Goal: Task Accomplishment & Management: Manage account settings

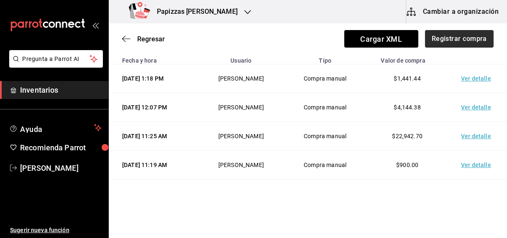
scroll to position [61, 0]
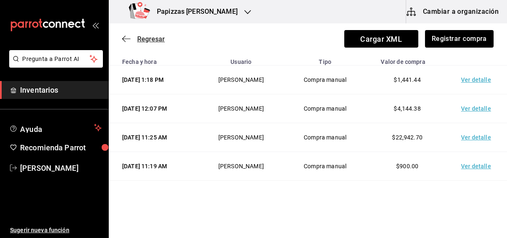
click at [147, 41] on span "Regresar" at bounding box center [151, 39] width 28 height 8
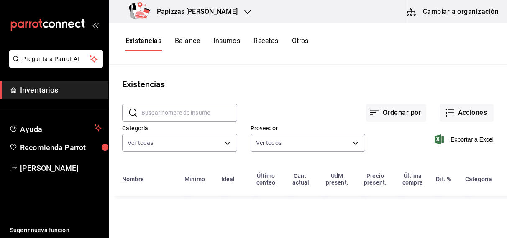
click at [305, 39] on button "Otros" at bounding box center [300, 44] width 17 height 14
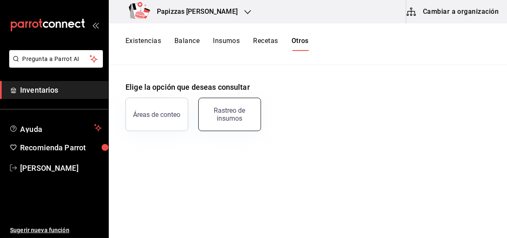
click at [234, 115] on div "Rastreo de insumos" at bounding box center [230, 115] width 52 height 16
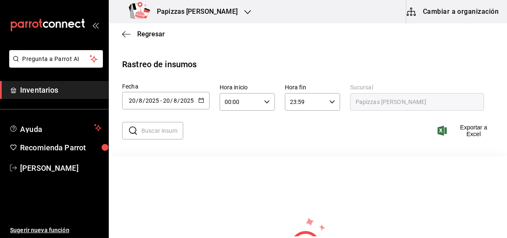
click at [201, 101] on icon "button" at bounding box center [201, 100] width 6 height 6
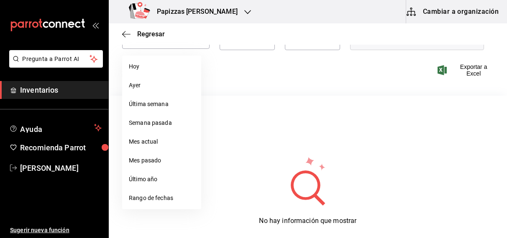
scroll to position [68, 0]
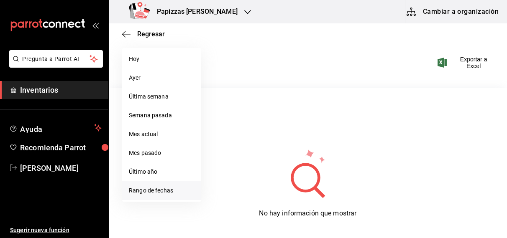
click at [158, 189] on li "Rango de fechas" at bounding box center [161, 190] width 79 height 19
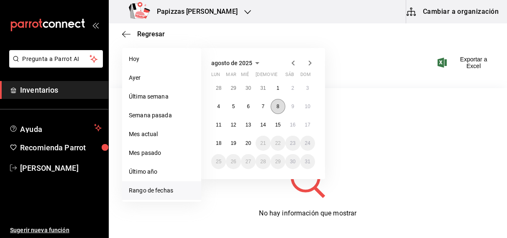
click at [276, 107] on abbr "8" at bounding box center [277, 107] width 3 height 6
click at [248, 143] on abbr "20" at bounding box center [247, 143] width 5 height 6
type input "[DATE]"
type input "8"
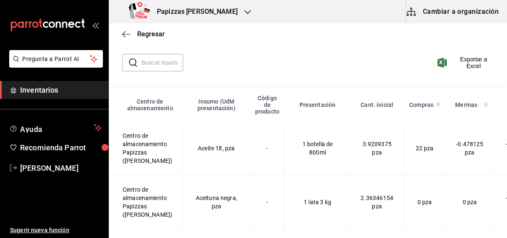
click at [161, 60] on input "text" at bounding box center [162, 62] width 42 height 17
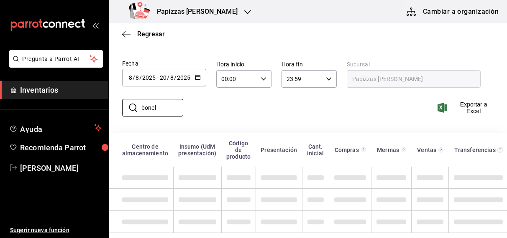
scroll to position [18, 0]
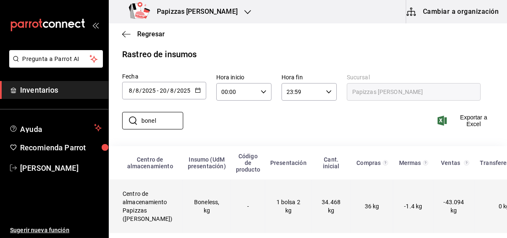
type input "bonel"
click at [323, 200] on td "34.468 kg" at bounding box center [330, 207] width 39 height 54
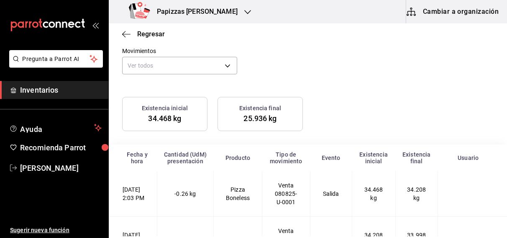
scroll to position [44, 0]
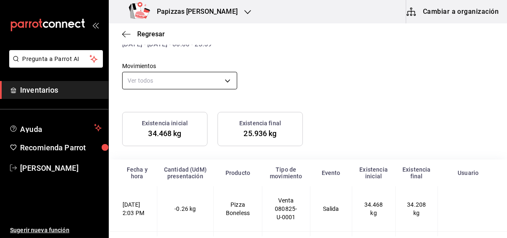
click at [225, 74] on body "Pregunta a Parrot AI Inventarios Ayuda Recomienda Parrot [PERSON_NAME] Sugerir …" at bounding box center [253, 118] width 507 height 237
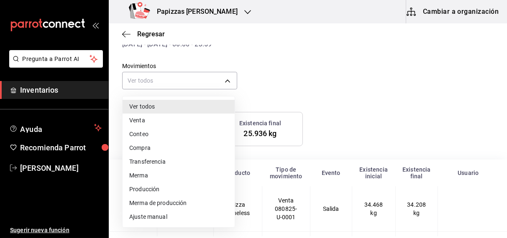
click at [139, 147] on li "Compra" at bounding box center [178, 148] width 112 height 14
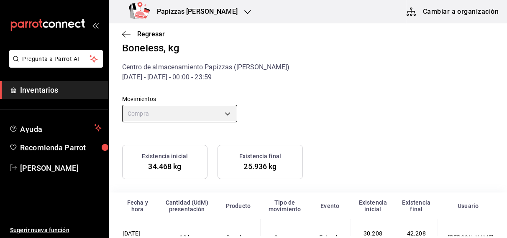
scroll to position [10, 0]
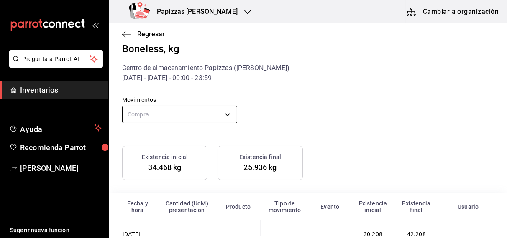
click at [194, 115] on body "Pregunta a Parrot AI Inventarios Ayuda Recomienda Parrot [PERSON_NAME] Sugerir …" at bounding box center [253, 118] width 507 height 237
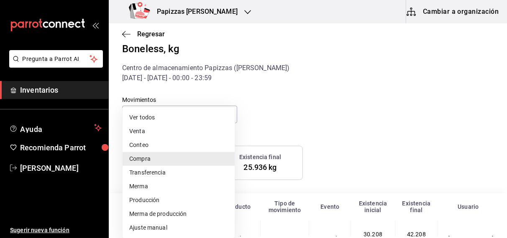
click at [156, 233] on li "Ajuste manual" at bounding box center [178, 228] width 112 height 14
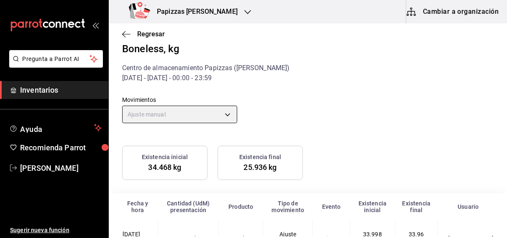
scroll to position [51, 0]
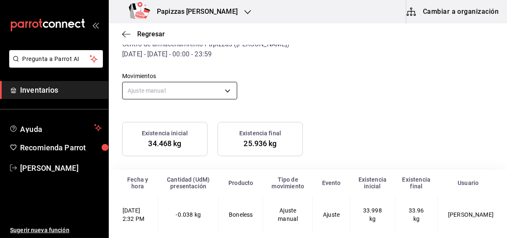
click at [227, 67] on body "Pregunta a Parrot AI Inventarios Ayuda Recomienda Parrot [PERSON_NAME] Sugerir …" at bounding box center [253, 118] width 507 height 237
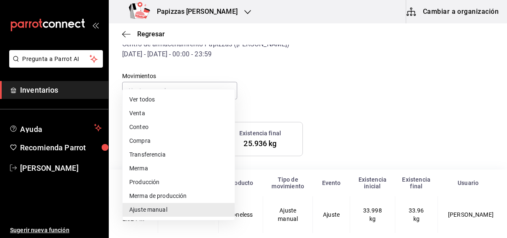
click at [141, 168] on li "Merma" at bounding box center [178, 169] width 112 height 14
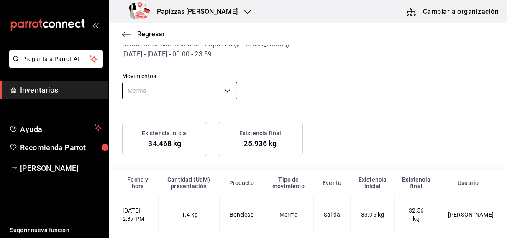
click at [219, 77] on body "Pregunta a Parrot AI Inventarios Ayuda Recomienda Parrot [PERSON_NAME] Sugerir …" at bounding box center [253, 118] width 507 height 237
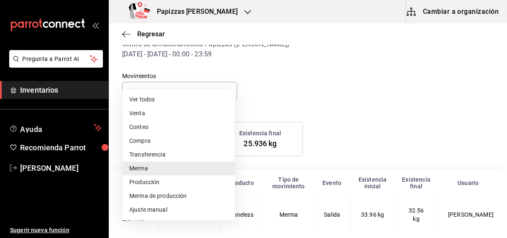
click at [154, 212] on li "Ajuste manual" at bounding box center [178, 210] width 112 height 14
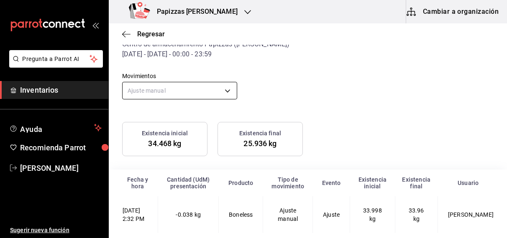
click at [224, 70] on body "Pregunta a Parrot AI Inventarios Ayuda Recomienda Parrot [PERSON_NAME] Sugerir …" at bounding box center [253, 118] width 507 height 237
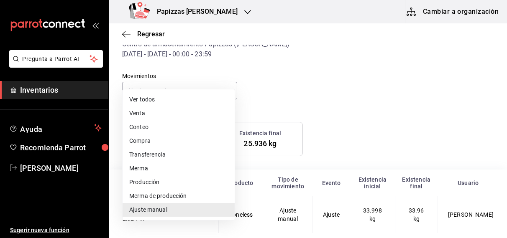
click at [154, 99] on li "Ver todos" at bounding box center [178, 100] width 112 height 14
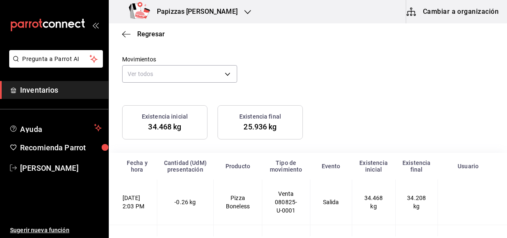
click at [199, 73] on div "Ver todos Venta Conteo Compra Transferencia Merma Producción Merma de producció…" at bounding box center [253, 119] width 507 height 238
click at [202, 72] on body "Pregunta a Parrot AI Inventarios Ayuda Recomienda Parrot [PERSON_NAME] Sugerir …" at bounding box center [253, 118] width 507 height 237
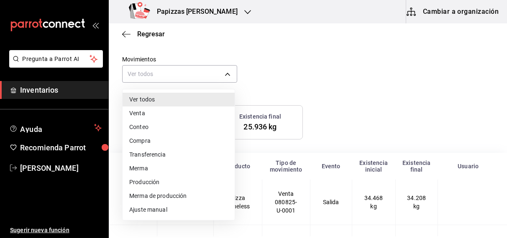
click at [140, 113] on li "Venta" at bounding box center [178, 114] width 112 height 14
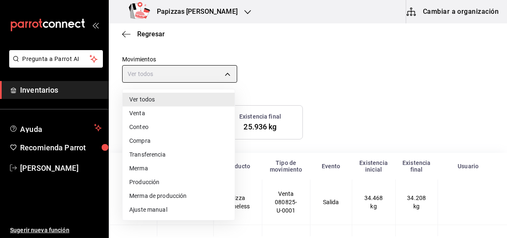
type input "ORDER"
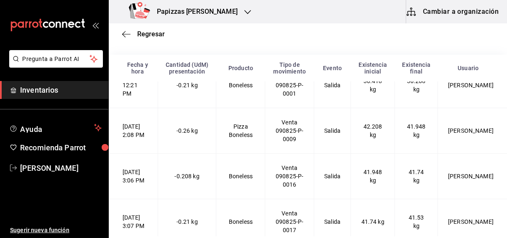
scroll to position [565, 0]
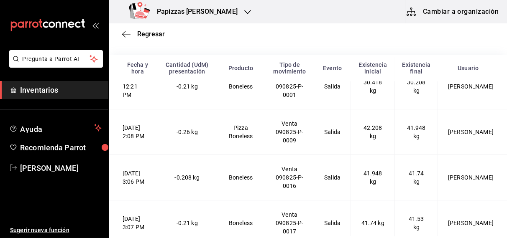
click at [252, 136] on td "Pizza Boneless" at bounding box center [240, 132] width 49 height 46
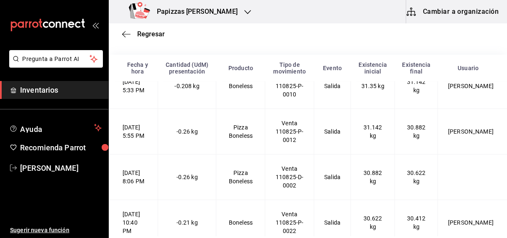
scroll to position [2583, 0]
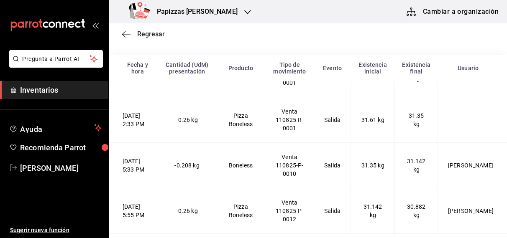
click at [149, 33] on span "Regresar" at bounding box center [151, 34] width 28 height 8
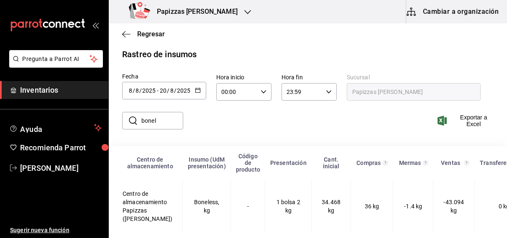
scroll to position [18, 0]
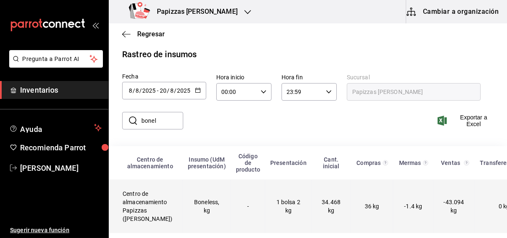
click at [216, 200] on td "Boneless, kg" at bounding box center [207, 207] width 48 height 54
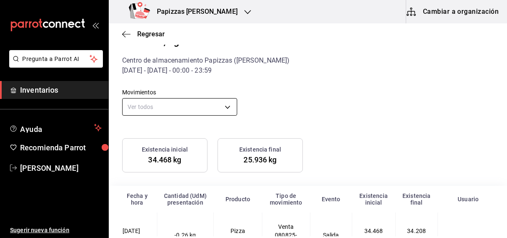
click at [222, 105] on body "Pregunta a Parrot AI Inventarios Ayuda Recomienda Parrot [PERSON_NAME] Sugerir …" at bounding box center [253, 118] width 507 height 237
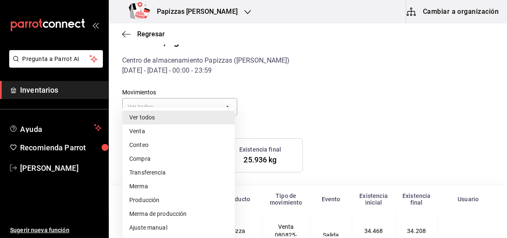
click at [159, 176] on li "Transferencia" at bounding box center [178, 173] width 112 height 14
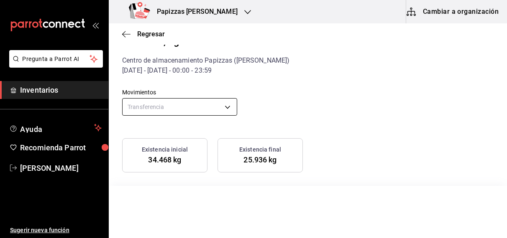
click at [219, 110] on body "Pregunta a Parrot AI Inventarios Ayuda Recomienda Parrot [PERSON_NAME] Sugerir …" at bounding box center [253, 118] width 507 height 237
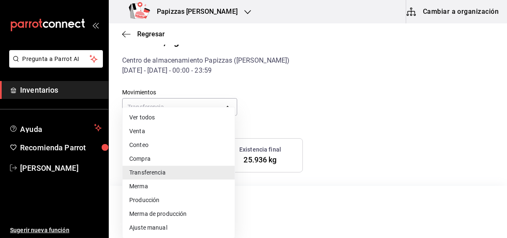
click at [150, 203] on li "Producción" at bounding box center [178, 201] width 112 height 14
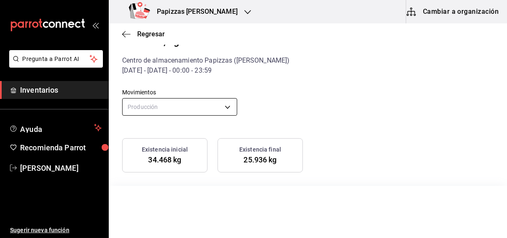
click at [226, 109] on body "Pregunta a Parrot AI Inventarios Ayuda Recomienda Parrot [PERSON_NAME] Sugerir …" at bounding box center [253, 118] width 507 height 237
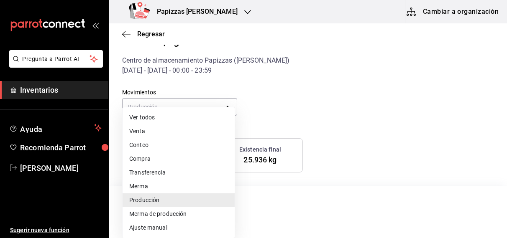
click at [179, 220] on li "Merma de producción" at bounding box center [178, 214] width 112 height 14
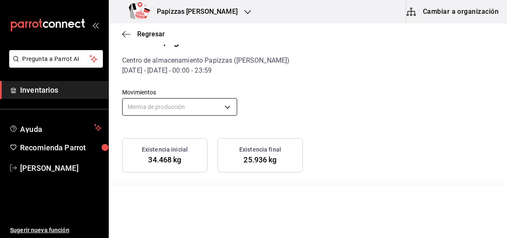
click at [227, 106] on body "Pregunta a Parrot AI Inventarios Ayuda Recomienda Parrot [PERSON_NAME] Sugerir …" at bounding box center [253, 118] width 507 height 237
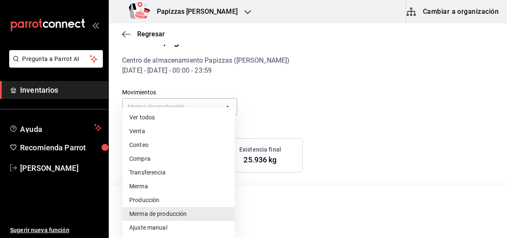
click at [142, 147] on li "Conteo" at bounding box center [178, 145] width 112 height 14
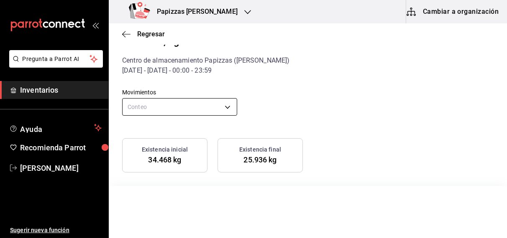
click at [217, 109] on body "Pregunta a Parrot AI Inventarios Ayuda Recomienda Parrot [PERSON_NAME] Sugerir …" at bounding box center [253, 118] width 507 height 237
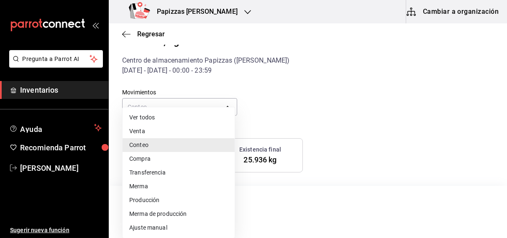
click at [196, 118] on li "Ver todos" at bounding box center [178, 118] width 112 height 14
type input "default"
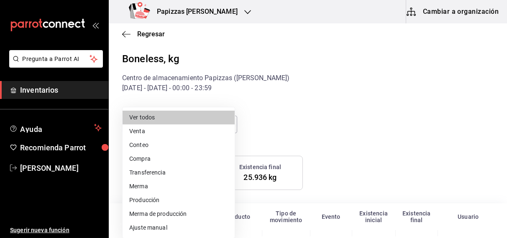
click at [338, 146] on div at bounding box center [253, 119] width 507 height 238
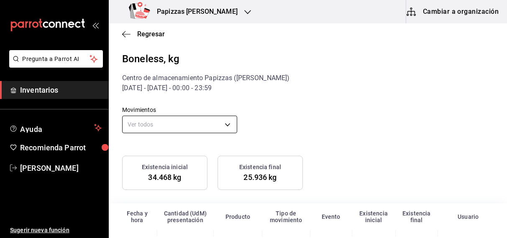
click at [148, 125] on body "Pregunta a Parrot AI Inventarios Ayuda Recomienda Parrot [PERSON_NAME] Sugerir …" at bounding box center [253, 118] width 507 height 237
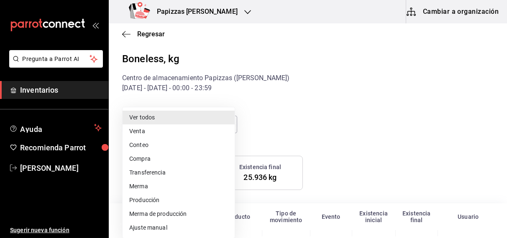
click at [147, 157] on li "Compra" at bounding box center [178, 159] width 112 height 14
type input "PURCHASE"
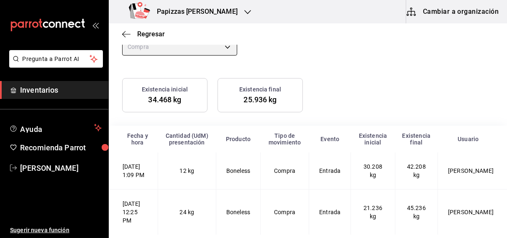
scroll to position [112, 0]
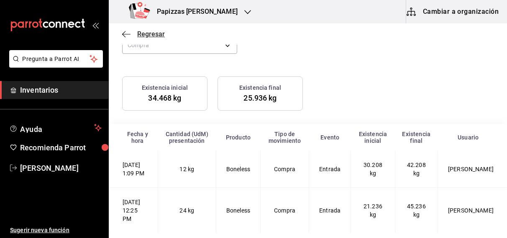
click at [156, 34] on span "Regresar" at bounding box center [151, 34] width 28 height 8
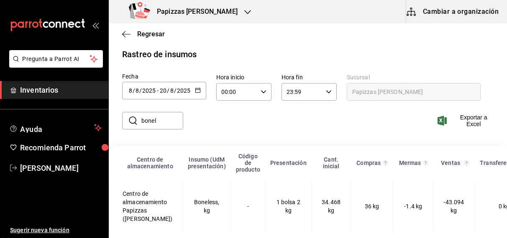
scroll to position [18, 0]
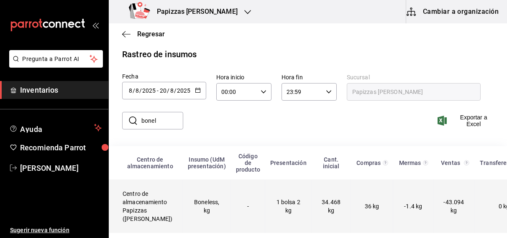
click at [204, 206] on td "Boneless, kg" at bounding box center [207, 207] width 48 height 54
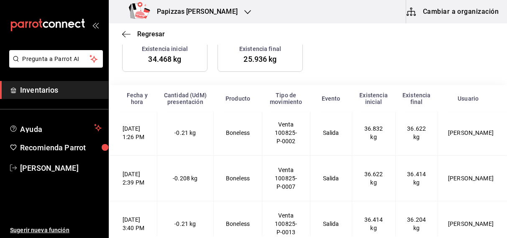
scroll to position [1716, 0]
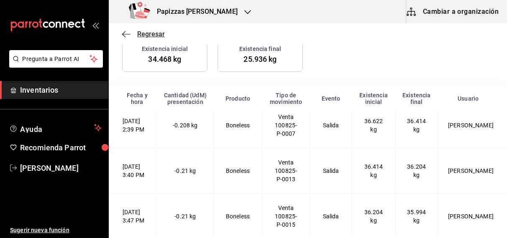
click at [155, 34] on span "Regresar" at bounding box center [151, 34] width 28 height 8
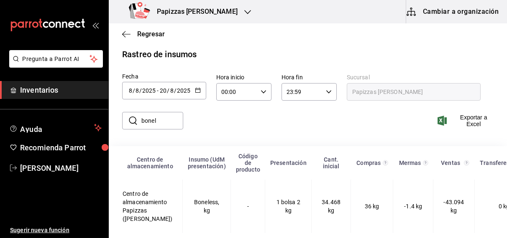
scroll to position [18, 0]
click at [155, 34] on span "Regresar" at bounding box center [151, 34] width 28 height 8
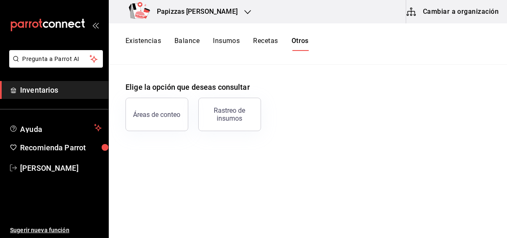
click at [151, 44] on button "Existencias" at bounding box center [143, 44] width 36 height 14
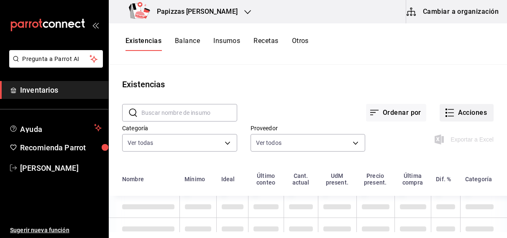
click at [469, 112] on button "Acciones" at bounding box center [466, 113] width 54 height 18
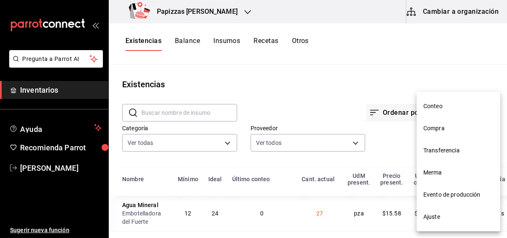
click at [434, 219] on span "Ajuste" at bounding box center [458, 217] width 70 height 9
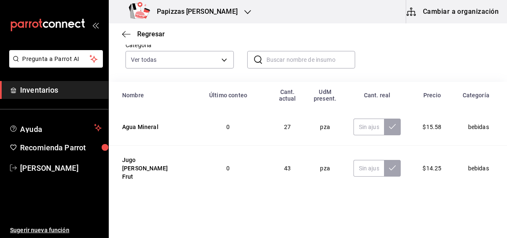
scroll to position [62, 0]
click at [358, 128] on input "text" at bounding box center [368, 126] width 31 height 17
type input "21.00"
click at [358, 165] on input "text" at bounding box center [368, 168] width 31 height 17
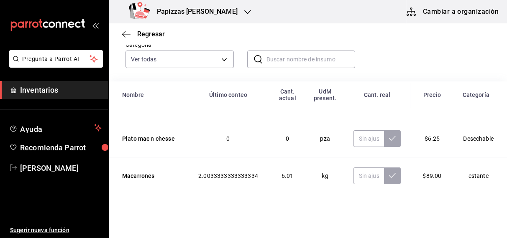
scroll to position [118, 0]
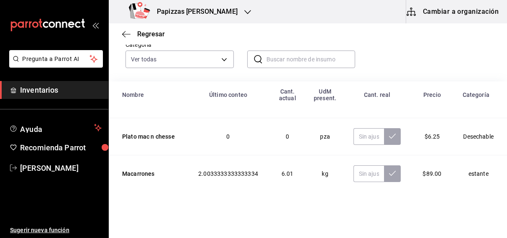
type input "42.00"
click at [353, 166] on input "text" at bounding box center [368, 174] width 31 height 17
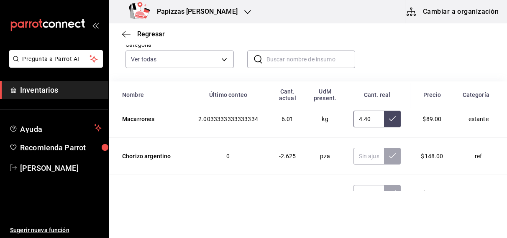
scroll to position [173, 0]
type input "4.40"
click at [353, 148] on input "text" at bounding box center [368, 156] width 31 height 17
click at [360, 185] on input "text" at bounding box center [368, 193] width 31 height 17
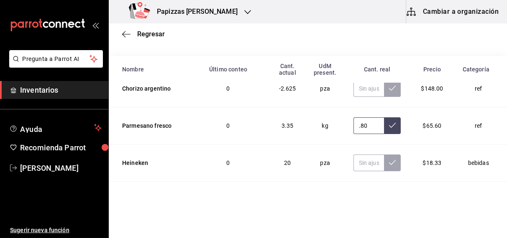
scroll to position [92, 0]
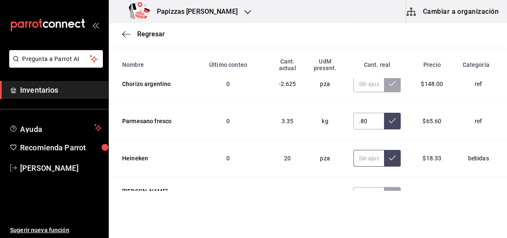
click at [358, 150] on input "text" at bounding box center [368, 158] width 31 height 17
type input "0.80"
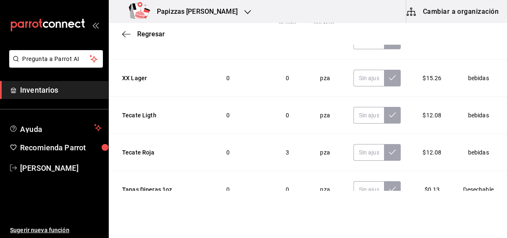
scroll to position [406, 0]
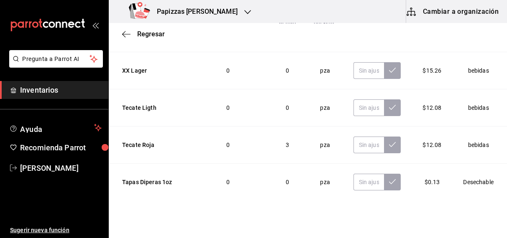
type input "22.00"
click at [359, 137] on input "text" at bounding box center [368, 145] width 31 height 17
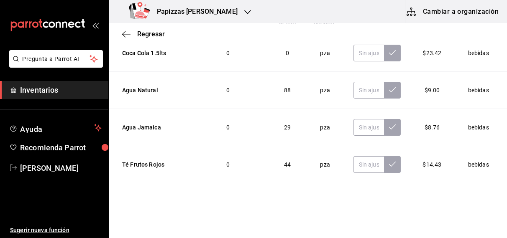
scroll to position [1061, 0]
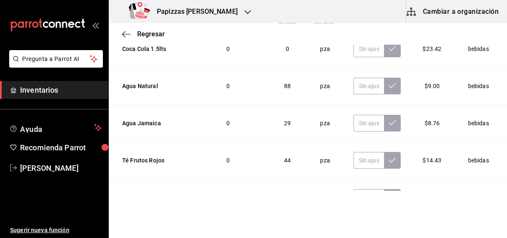
type input "1.00"
click at [355, 78] on input "text" at bounding box center [368, 86] width 31 height 17
type input "87.00"
click at [362, 115] on input "text" at bounding box center [368, 123] width 31 height 17
type input "29.00"
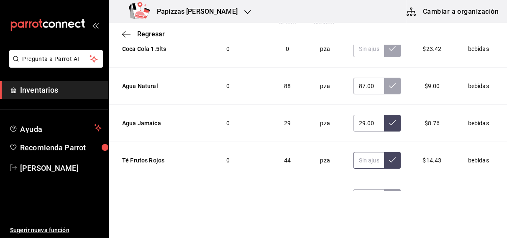
click at [356, 152] on input "text" at bounding box center [368, 160] width 31 height 17
type input "35.00"
click at [359, 189] on input "text" at bounding box center [368, 197] width 31 height 17
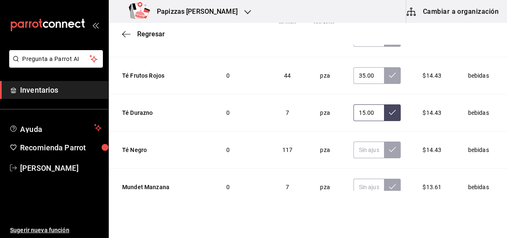
scroll to position [1146, 0]
type input "15.00"
click at [357, 141] on input "text" at bounding box center [368, 149] width 31 height 17
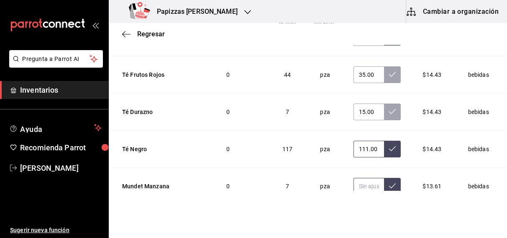
type input "111.00"
click at [354, 178] on input "text" at bounding box center [368, 186] width 31 height 17
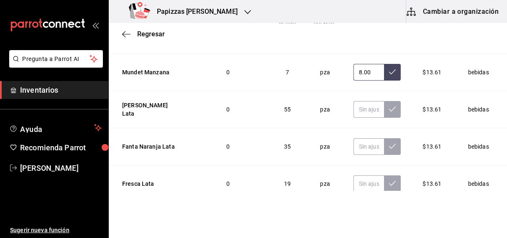
scroll to position [1262, 0]
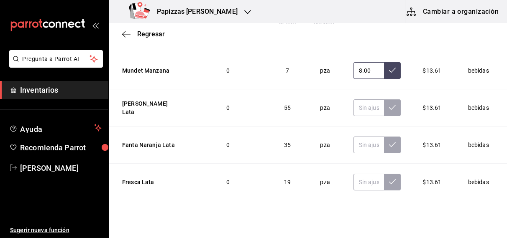
type input "8.00"
click at [354, 99] on input "text" at bounding box center [368, 107] width 31 height 17
type input "54.00"
click at [353, 137] on input "text" at bounding box center [368, 145] width 31 height 17
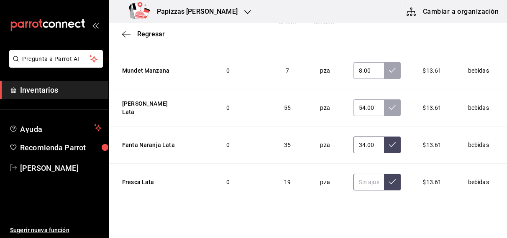
type input "34.00"
click at [361, 174] on input "text" at bounding box center [368, 182] width 31 height 17
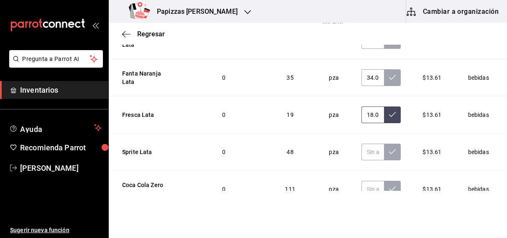
scroll to position [138, 0]
type input "18.00"
click at [361, 144] on input "text" at bounding box center [372, 152] width 23 height 17
type input "46.00"
click at [364, 181] on input "text" at bounding box center [372, 189] width 23 height 17
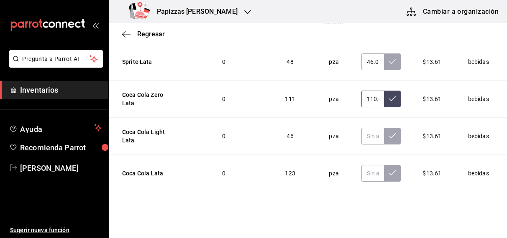
scroll to position [1420, 0]
type input "110.00"
click at [361, 128] on input "text" at bounding box center [372, 136] width 23 height 17
type input "43.00"
click at [361, 165] on input "text" at bounding box center [372, 173] width 23 height 17
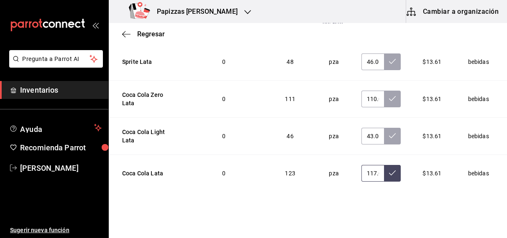
type input "117.00"
click at [384, 202] on button at bounding box center [392, 210] width 17 height 17
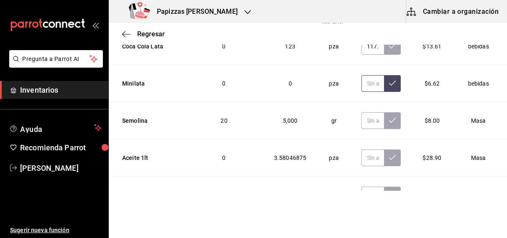
scroll to position [1547, 0]
click at [361, 112] on input "text" at bounding box center [372, 120] width 23 height 17
type input "5000.00"
click at [361, 150] on input "text" at bounding box center [372, 158] width 23 height 17
type input "11.00"
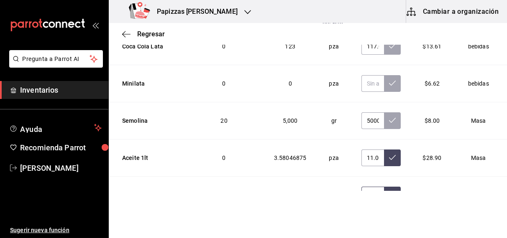
click at [361, 187] on input "text" at bounding box center [372, 195] width 23 height 17
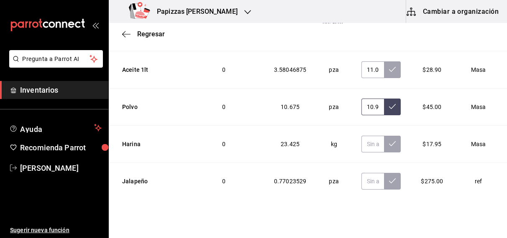
scroll to position [1635, 0]
type input "10.90"
click at [361, 136] on input "text" at bounding box center [372, 144] width 23 height 17
type input "1.00"
type input "18.39"
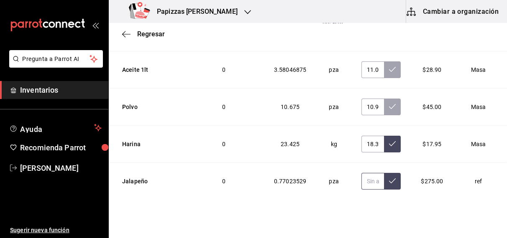
click at [361, 173] on input "text" at bounding box center [372, 181] width 23 height 17
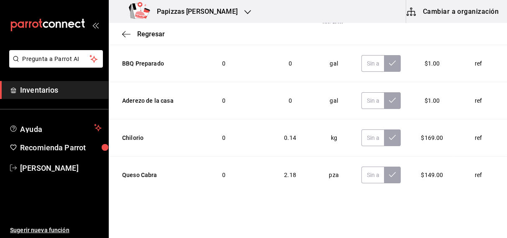
scroll to position [1943, 0]
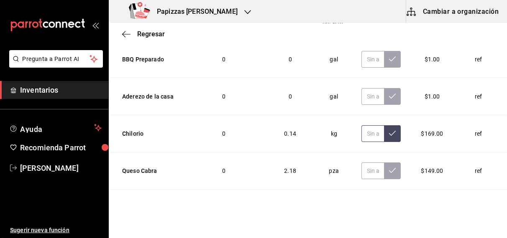
click at [361, 125] on input "text" at bounding box center [372, 133] width 23 height 17
type input "0.50"
click at [361, 163] on input "text" at bounding box center [372, 171] width 23 height 17
type input "0.20"
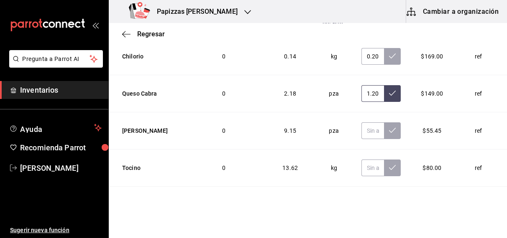
scroll to position [2021, 0]
type input "1.20"
click at [361, 122] on input "text" at bounding box center [372, 130] width 23 height 17
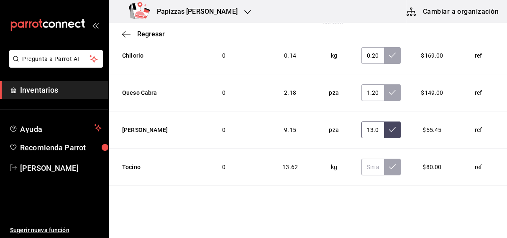
type input "13.00"
click at [361, 159] on input "text" at bounding box center [372, 167] width 23 height 17
type input "10.24"
click at [361, 196] on input "text" at bounding box center [372, 204] width 23 height 17
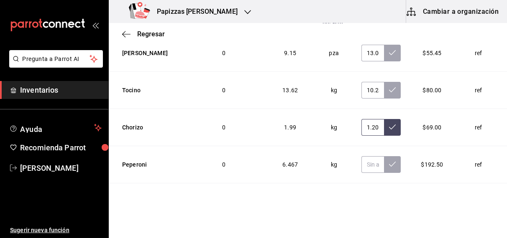
scroll to position [2099, 0]
type input "1.20"
click at [361, 156] on input "text" at bounding box center [372, 164] width 23 height 17
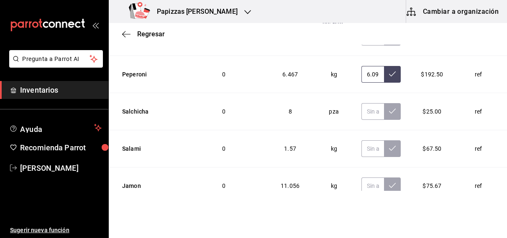
scroll to position [2190, 0]
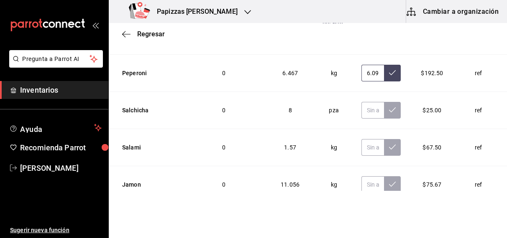
type input "6.09"
click at [384, 102] on button at bounding box center [392, 110] width 17 height 17
click at [361, 102] on input "text" at bounding box center [372, 110] width 23 height 17
click at [361, 139] on input "text" at bounding box center [372, 147] width 23 height 17
type input "0.50"
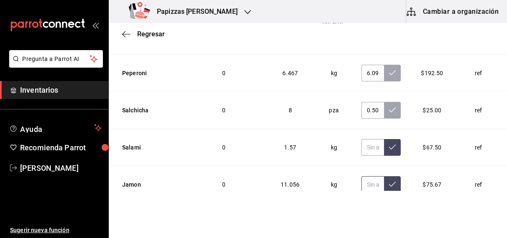
click at [361, 176] on input "text" at bounding box center [372, 184] width 23 height 17
click at [361, 139] on input "text" at bounding box center [372, 147] width 23 height 17
type input "1.56"
click at [361, 176] on input "text" at bounding box center [372, 184] width 23 height 17
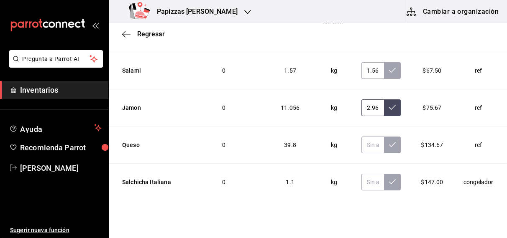
scroll to position [2268, 0]
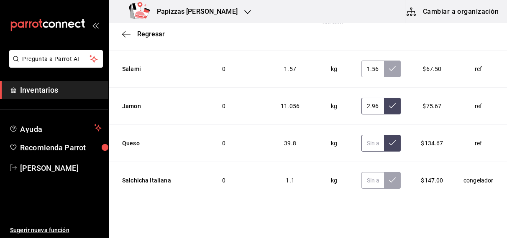
type input "2.96"
click at [361, 135] on input "text" at bounding box center [372, 143] width 23 height 17
type input "35.88"
click at [361, 172] on input "text" at bounding box center [372, 180] width 23 height 17
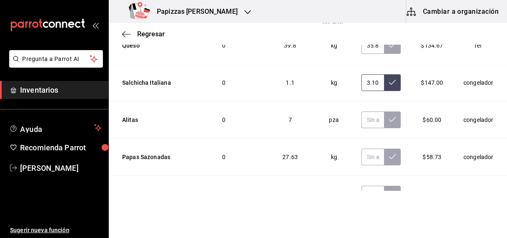
scroll to position [2368, 0]
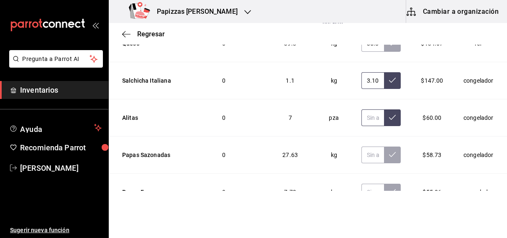
type input "3.10"
click at [361, 110] on input "text" at bounding box center [372, 118] width 23 height 17
type input "7.00"
click at [361, 147] on input "text" at bounding box center [372, 155] width 23 height 17
type input "24.18"
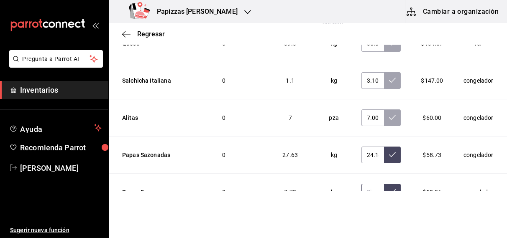
click at [362, 184] on input "text" at bounding box center [372, 192] width 23 height 17
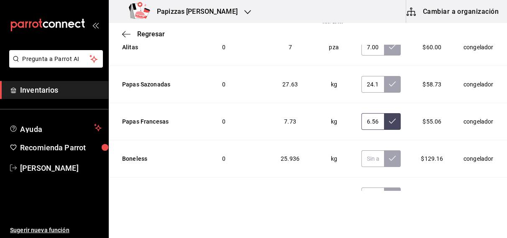
scroll to position [2439, 0]
type input "6.56"
click at [363, 150] on input "text" at bounding box center [373, 158] width 21 height 17
type input "13.24"
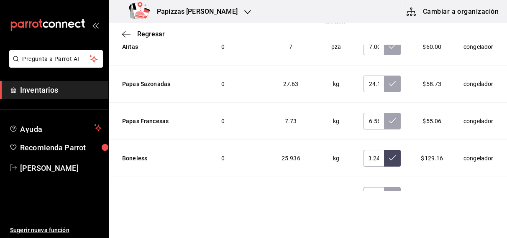
scroll to position [0, 0]
click at [363, 187] on input "text" at bounding box center [373, 195] width 21 height 17
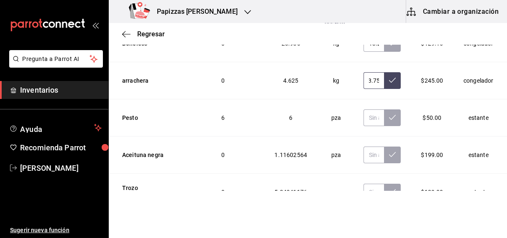
scroll to position [2558, 0]
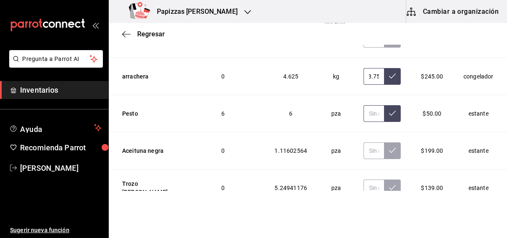
type input "3.75"
click at [363, 105] on input "text" at bounding box center [373, 113] width 21 height 17
type input "4.00"
click at [363, 143] on input "text" at bounding box center [373, 151] width 21 height 17
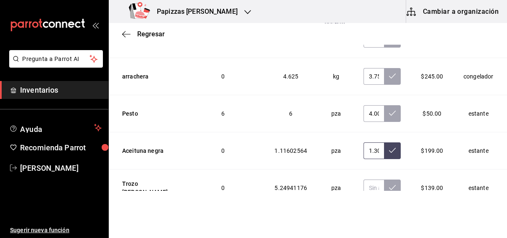
scroll to position [0, 1]
type input "1.30"
click at [363, 180] on input "text" at bounding box center [373, 188] width 21 height 17
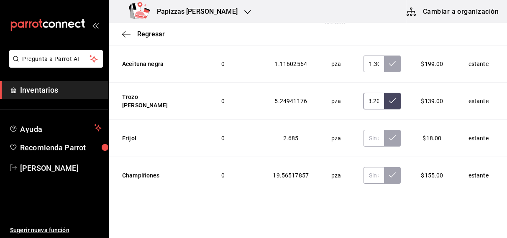
scroll to position [2651, 0]
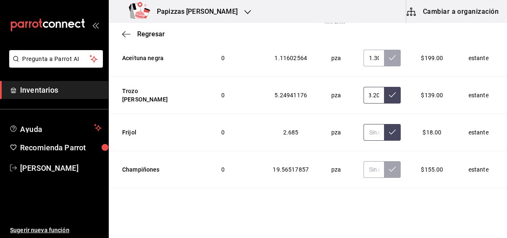
type input "3.20"
click at [363, 124] on input "text" at bounding box center [373, 132] width 21 height 17
type input "4.00"
click at [363, 161] on input "text" at bounding box center [373, 169] width 21 height 17
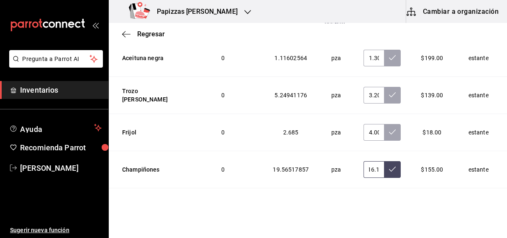
scroll to position [0, 4]
type input "16.10"
click at [363, 199] on input "text" at bounding box center [373, 207] width 21 height 17
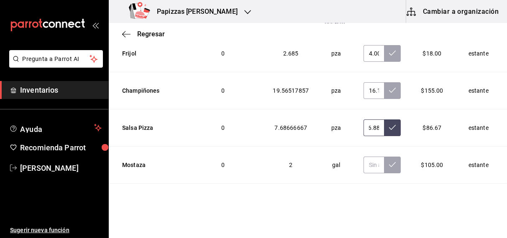
scroll to position [2733, 0]
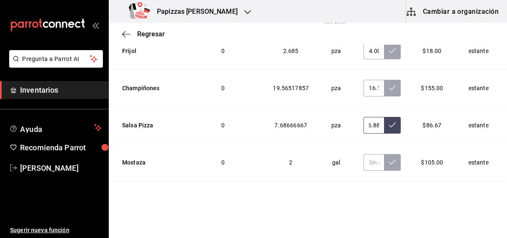
type input "6.88"
click at [363, 154] on input "text" at bounding box center [373, 162] width 21 height 17
type input "2.00"
click at [363, 191] on input "text" at bounding box center [373, 199] width 21 height 17
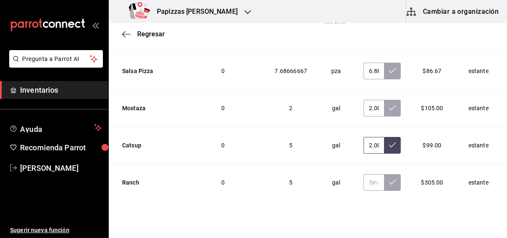
scroll to position [2812, 0]
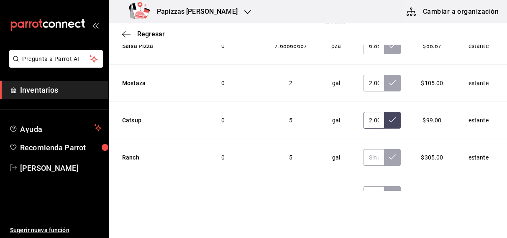
type input "2.00"
click at [363, 149] on input "text" at bounding box center [373, 157] width 21 height 17
type input "3.00"
click at [363, 186] on input "text" at bounding box center [373, 194] width 21 height 17
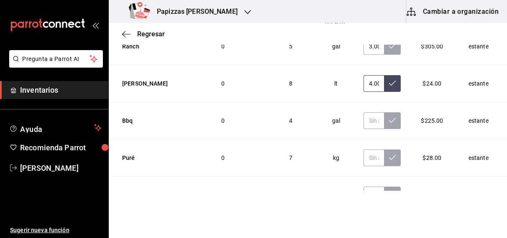
scroll to position [2925, 0]
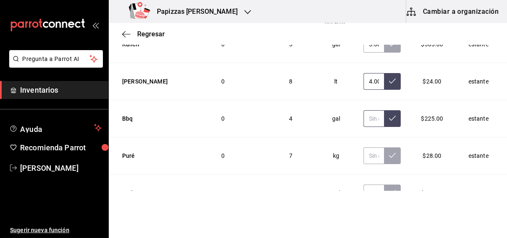
type input "4.00"
click at [363, 110] on input "text" at bounding box center [373, 118] width 21 height 17
type input "2.00"
click at [363, 148] on input "text" at bounding box center [373, 156] width 21 height 17
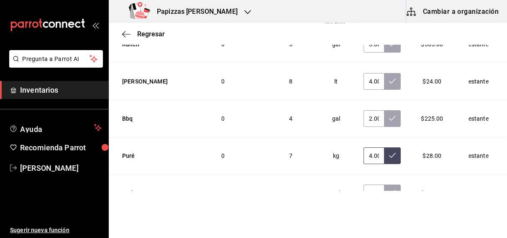
type input "4.00"
click at [363, 185] on input "text" at bounding box center [373, 193] width 21 height 17
type input "1.00"
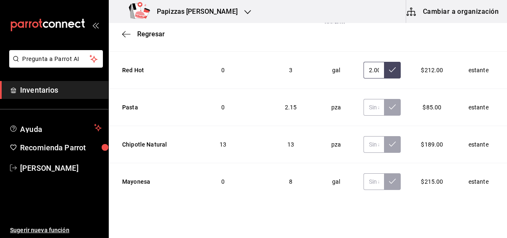
scroll to position [3049, 0]
type input "2.00"
click at [364, 99] on input "text" at bounding box center [373, 107] width 21 height 17
type input "1.03"
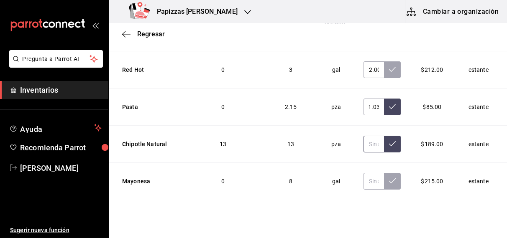
click at [363, 136] on input "text" at bounding box center [373, 144] width 21 height 17
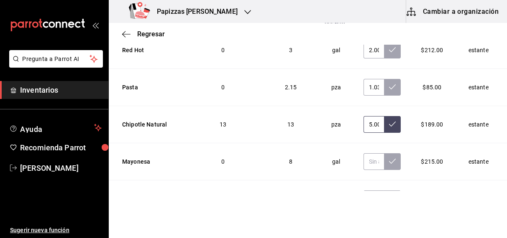
scroll to position [3073, 0]
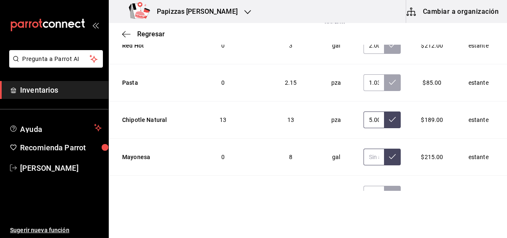
type input "5.00"
click at [365, 149] on input "text" at bounding box center [373, 157] width 21 height 17
type input "3.00"
click at [363, 186] on input "text" at bounding box center [373, 194] width 21 height 17
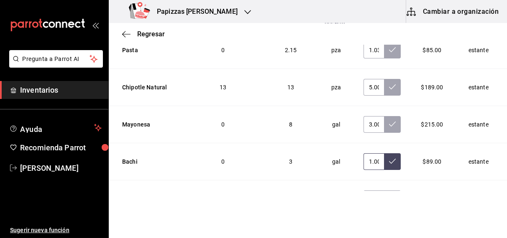
type input "1.00"
click at [363, 191] on input "text" at bounding box center [373, 199] width 21 height 17
type input "12.00"
click at [389, 195] on icon at bounding box center [392, 198] width 7 height 7
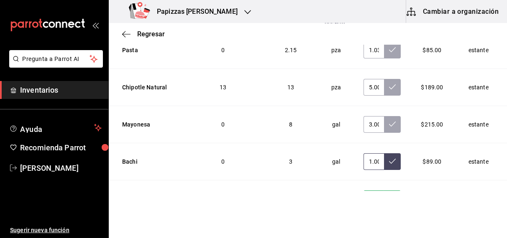
click at [384, 153] on button at bounding box center [392, 161] width 17 height 17
click at [389, 121] on icon at bounding box center [392, 124] width 7 height 7
click at [389, 84] on icon at bounding box center [392, 87] width 7 height 7
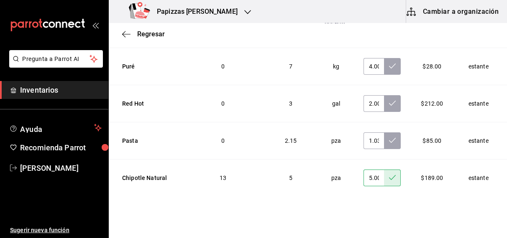
scroll to position [3011, 0]
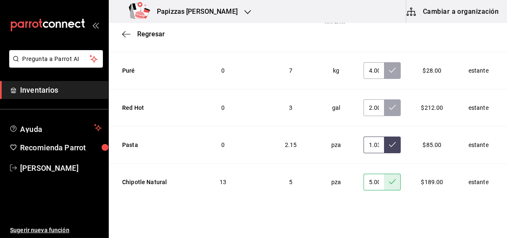
click at [384, 137] on button at bounding box center [392, 145] width 17 height 17
click at [389, 104] on icon at bounding box center [392, 107] width 7 height 7
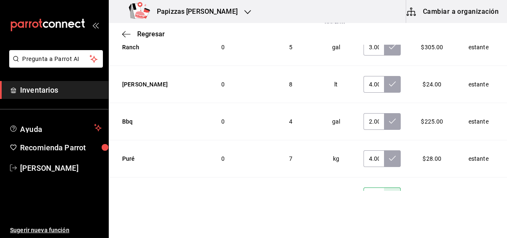
scroll to position [2914, 0]
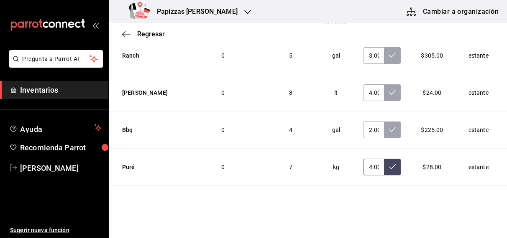
click at [389, 163] on icon at bounding box center [392, 166] width 7 height 7
click at [389, 126] on icon at bounding box center [392, 129] width 7 height 7
click at [389, 89] on icon at bounding box center [392, 92] width 7 height 7
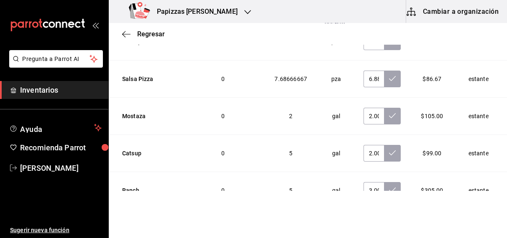
scroll to position [2765, 0]
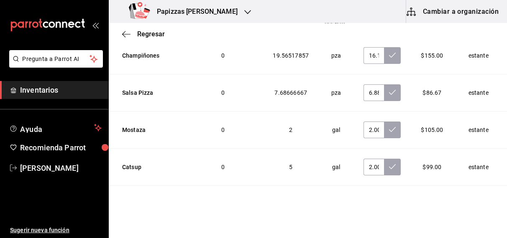
click at [389, 201] on icon at bounding box center [392, 204] width 7 height 7
click at [389, 163] on icon at bounding box center [392, 166] width 7 height 7
click at [385, 122] on button at bounding box center [392, 130] width 17 height 17
click at [389, 90] on icon at bounding box center [392, 92] width 7 height 5
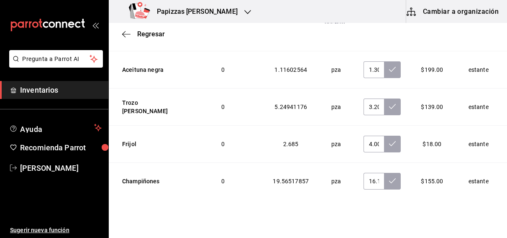
scroll to position [2639, 0]
click at [389, 178] on icon at bounding box center [392, 181] width 7 height 7
click at [389, 140] on icon at bounding box center [392, 143] width 7 height 7
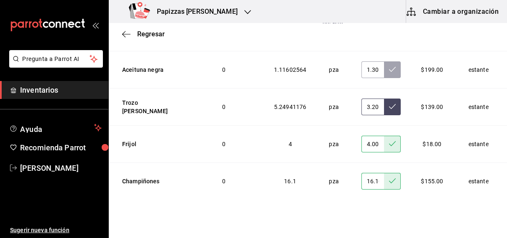
click at [389, 103] on icon at bounding box center [392, 106] width 7 height 7
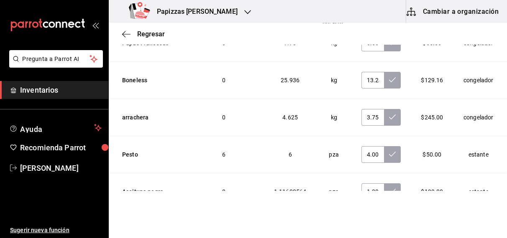
scroll to position [2512, 0]
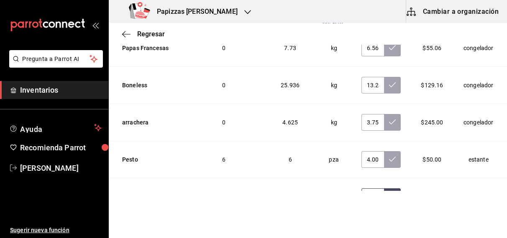
click at [389, 193] on icon at bounding box center [392, 196] width 7 height 7
click at [389, 156] on icon at bounding box center [392, 159] width 7 height 7
click at [389, 119] on icon at bounding box center [392, 122] width 7 height 7
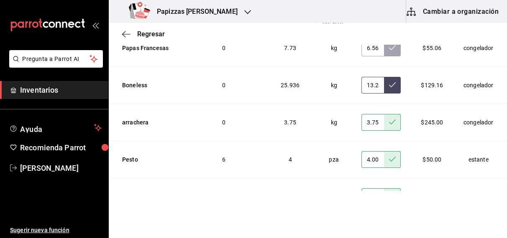
click at [389, 82] on icon at bounding box center [392, 85] width 7 height 7
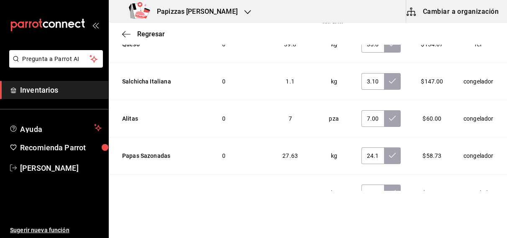
scroll to position [2367, 0]
click at [389, 190] on icon at bounding box center [392, 193] width 7 height 7
click at [389, 153] on icon at bounding box center [392, 156] width 7 height 7
click at [389, 115] on icon at bounding box center [392, 118] width 7 height 7
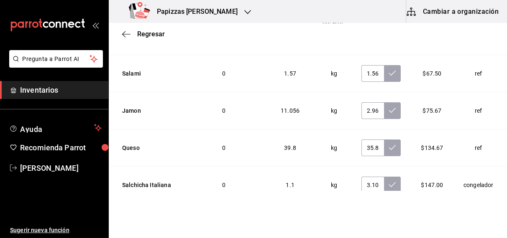
scroll to position [2258, 0]
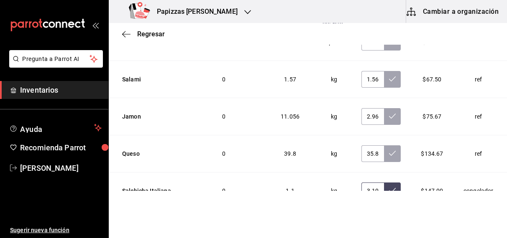
click at [389, 188] on icon at bounding box center [392, 190] width 7 height 5
click at [389, 150] on icon at bounding box center [392, 153] width 7 height 7
click at [389, 113] on icon at bounding box center [392, 116] width 7 height 7
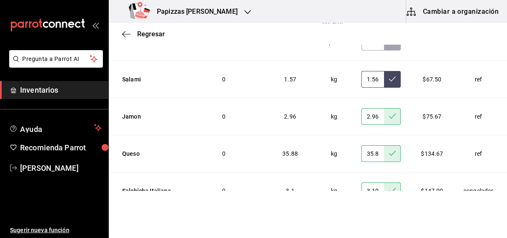
click at [384, 71] on button at bounding box center [392, 79] width 17 height 17
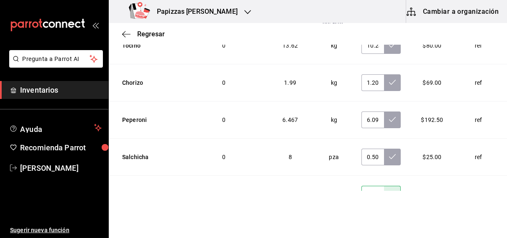
scroll to position [2139, 0]
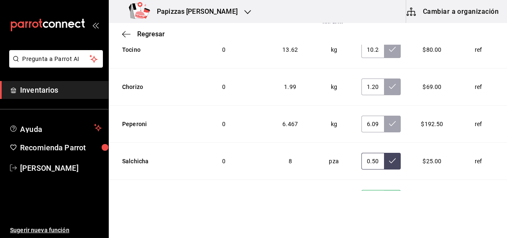
click at [389, 158] on icon at bounding box center [392, 161] width 7 height 7
click at [389, 120] on icon at bounding box center [392, 123] width 7 height 7
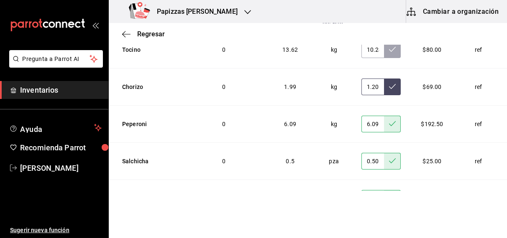
click at [389, 83] on icon at bounding box center [392, 86] width 7 height 7
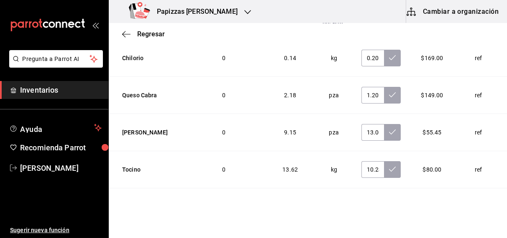
scroll to position [2016, 0]
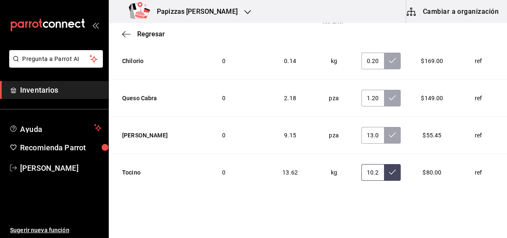
click at [389, 169] on icon at bounding box center [392, 172] width 7 height 7
click at [384, 127] on button at bounding box center [392, 135] width 17 height 17
click at [389, 94] on icon at bounding box center [392, 97] width 7 height 7
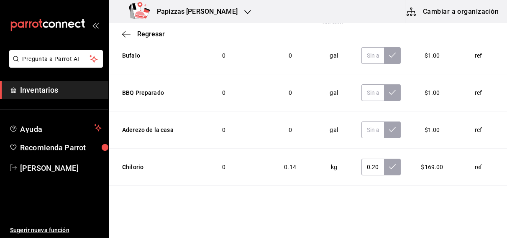
scroll to position [1907, 0]
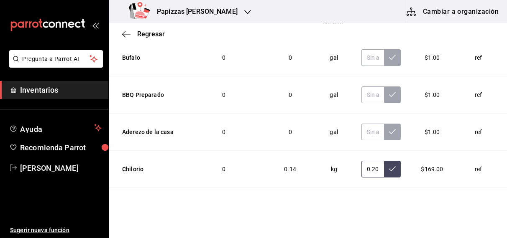
click at [389, 166] on icon at bounding box center [392, 169] width 7 height 7
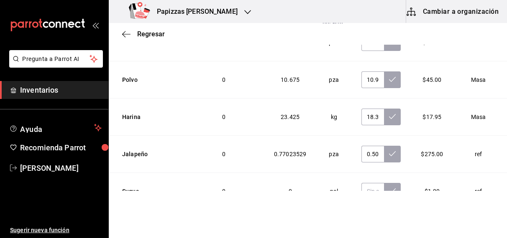
scroll to position [1624, 0]
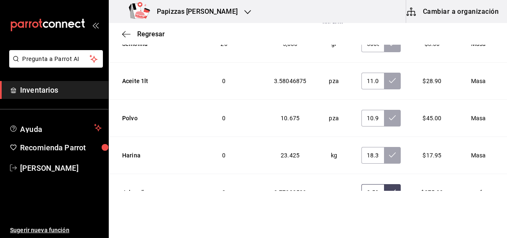
click at [389, 190] on icon at bounding box center [392, 192] width 7 height 5
click at [389, 152] on icon at bounding box center [392, 155] width 7 height 7
click at [389, 115] on icon at bounding box center [392, 117] width 7 height 5
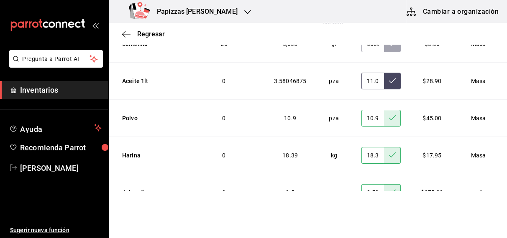
click at [389, 77] on icon at bounding box center [392, 80] width 7 height 7
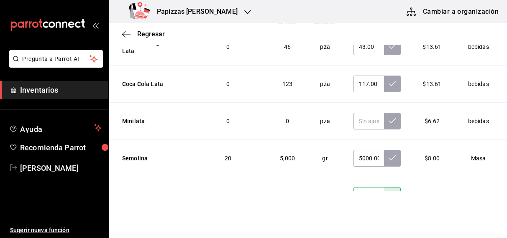
scroll to position [1501, 0]
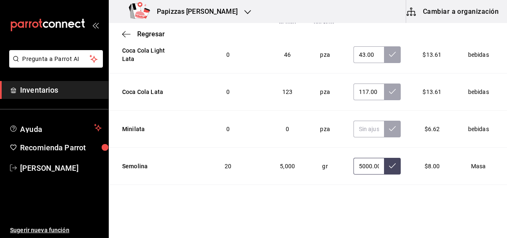
click at [389, 163] on icon at bounding box center [392, 166] width 7 height 7
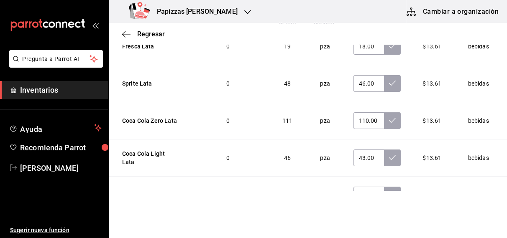
scroll to position [1390, 0]
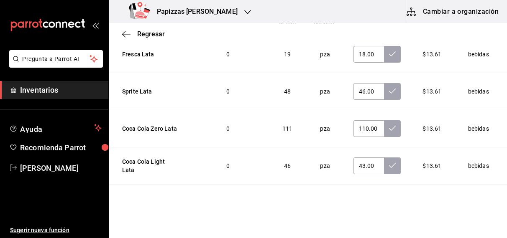
click at [389, 200] on icon at bounding box center [392, 202] width 7 height 5
click at [389, 162] on icon at bounding box center [392, 165] width 7 height 7
click at [389, 125] on icon at bounding box center [392, 128] width 7 height 7
click at [389, 88] on icon at bounding box center [392, 91] width 7 height 7
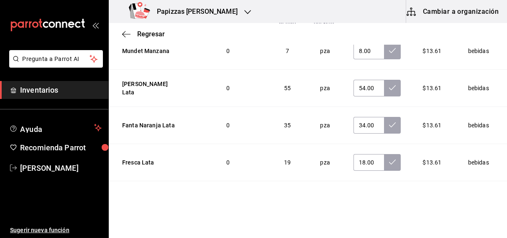
scroll to position [1279, 0]
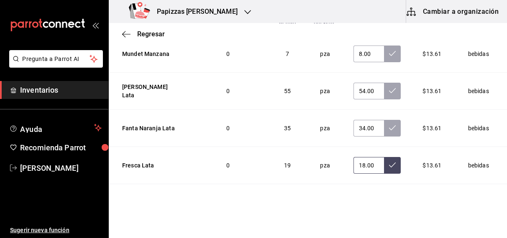
click at [389, 162] on icon at bounding box center [392, 165] width 7 height 7
click at [389, 125] on icon at bounding box center [392, 128] width 7 height 7
click at [389, 87] on icon at bounding box center [392, 90] width 7 height 7
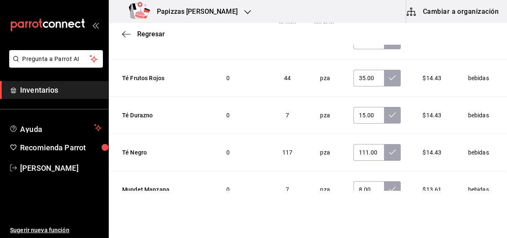
scroll to position [1139, 0]
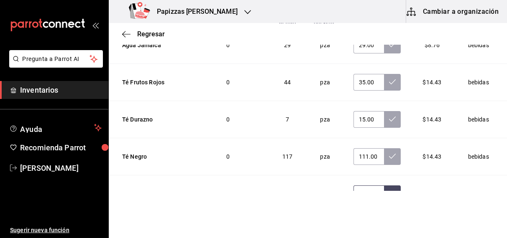
click at [384, 186] on button at bounding box center [392, 194] width 17 height 17
click at [389, 153] on icon at bounding box center [392, 156] width 7 height 7
click at [389, 116] on icon at bounding box center [392, 119] width 7 height 7
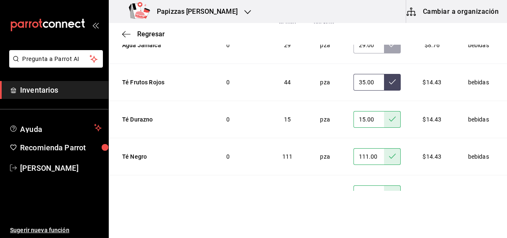
click at [389, 79] on icon at bounding box center [392, 82] width 7 height 7
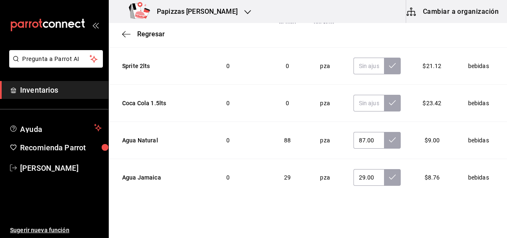
scroll to position [1000, 0]
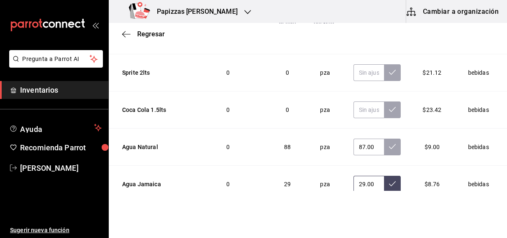
click at [389, 181] on icon at bounding box center [392, 184] width 7 height 7
click at [389, 143] on icon at bounding box center [392, 146] width 7 height 7
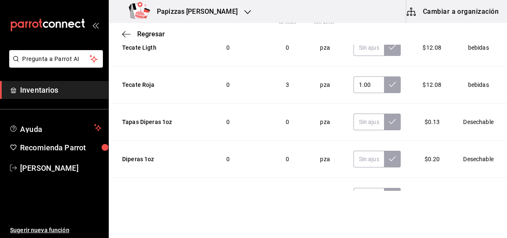
scroll to position [452, 0]
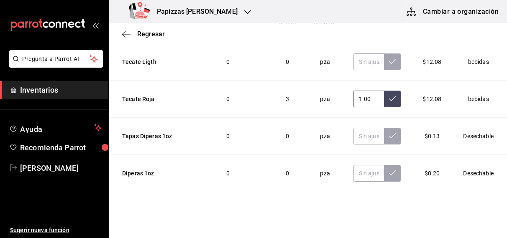
click at [389, 95] on icon at bounding box center [392, 98] width 7 height 7
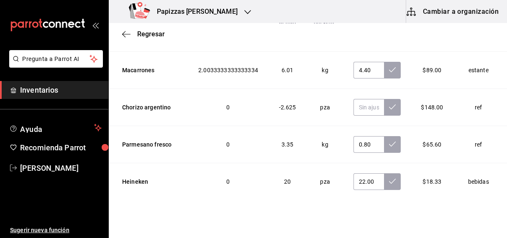
scroll to position [140, 0]
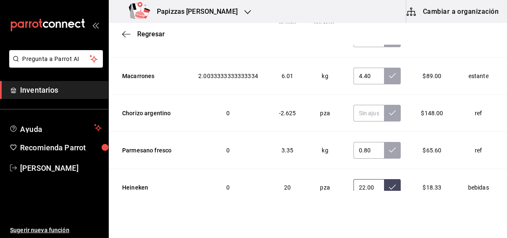
click at [389, 184] on icon at bounding box center [392, 187] width 7 height 7
click at [385, 142] on button at bounding box center [392, 150] width 17 height 17
click at [389, 72] on icon at bounding box center [392, 75] width 7 height 7
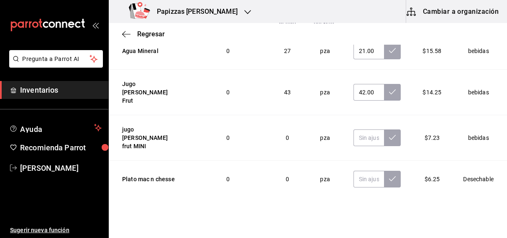
scroll to position [0, 0]
click at [384, 94] on button at bounding box center [392, 92] width 17 height 17
click at [389, 51] on icon at bounding box center [392, 50] width 7 height 5
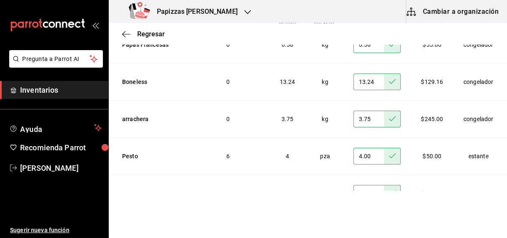
scroll to position [2484, 0]
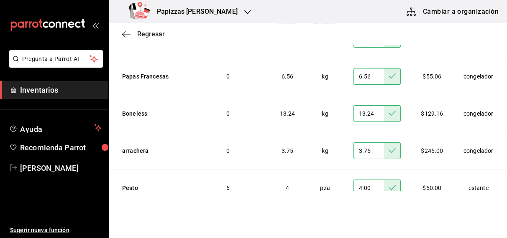
click at [151, 37] on span "Regresar" at bounding box center [151, 34] width 28 height 8
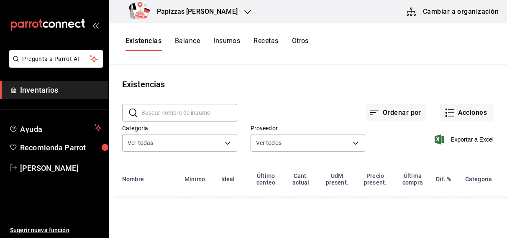
click at [148, 41] on button "Existencias" at bounding box center [143, 44] width 36 height 14
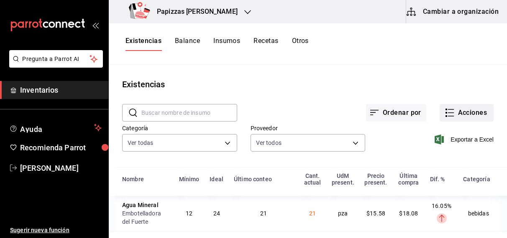
click at [461, 107] on button "Acciones" at bounding box center [466, 113] width 54 height 18
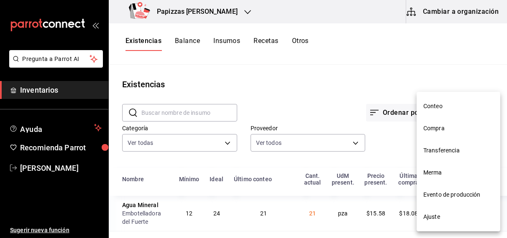
click at [444, 126] on span "Compra" at bounding box center [458, 128] width 70 height 9
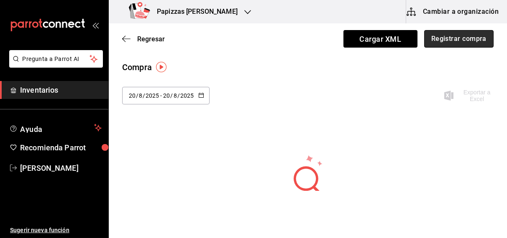
click at [449, 33] on button "Registrar compra" at bounding box center [458, 39] width 69 height 18
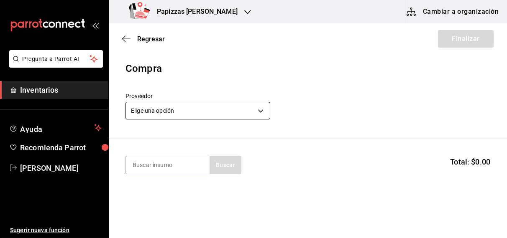
click at [228, 111] on body "Pregunta a Parrot AI Inventarios Ayuda Recomienda Parrot [PERSON_NAME] Sugerir …" at bounding box center [253, 95] width 507 height 191
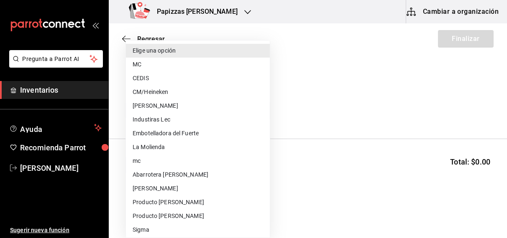
click at [147, 66] on li "MC" at bounding box center [198, 65] width 144 height 14
type input "59259b25-7b15-4529-a17f-fa8ef7e7484a"
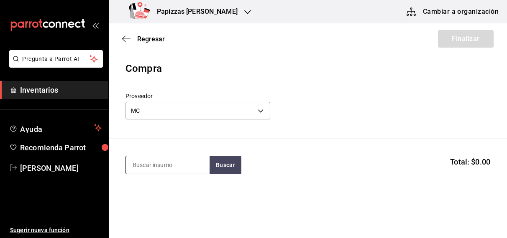
click at [159, 168] on input at bounding box center [168, 165] width 84 height 18
type input "polvo"
click at [145, 203] on div "Polvo pz - MC" at bounding box center [167, 194] width 84 height 32
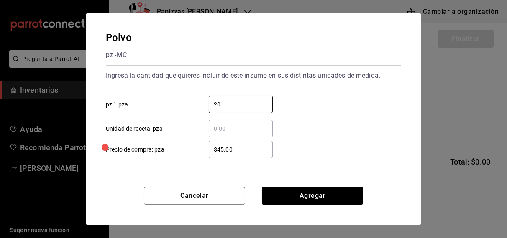
type input "20"
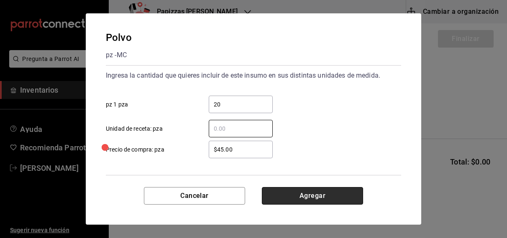
click at [330, 200] on button "Agregar" at bounding box center [312, 196] width 101 height 18
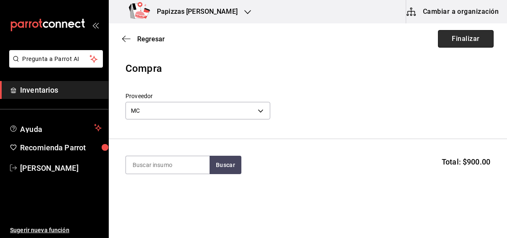
click at [463, 43] on button "Finalizar" at bounding box center [466, 39] width 56 height 18
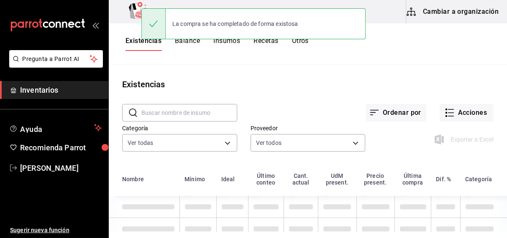
click at [468, 114] on button "Acciones" at bounding box center [466, 113] width 54 height 18
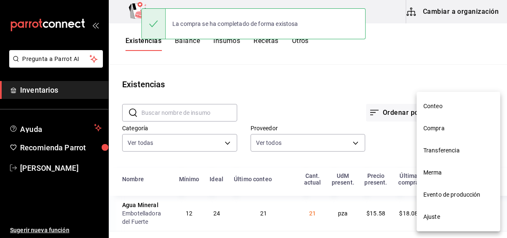
click at [441, 135] on li "Compra" at bounding box center [458, 128] width 84 height 22
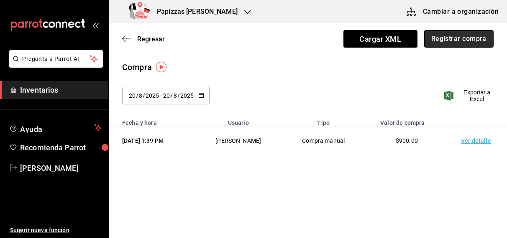
click at [467, 38] on button "Registrar compra" at bounding box center [458, 39] width 69 height 18
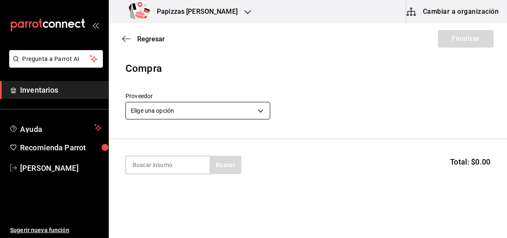
click at [211, 113] on body "Pregunta a Parrot AI Inventarios Ayuda Recomienda Parrot [PERSON_NAME] Sugerir …" at bounding box center [253, 95] width 507 height 191
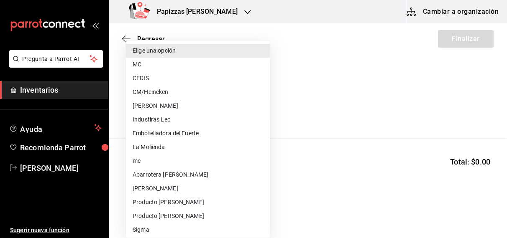
click at [145, 79] on li "CEDIS" at bounding box center [198, 78] width 144 height 14
type input "fd93c39f-859b-4130-830c-b038fbd442a0"
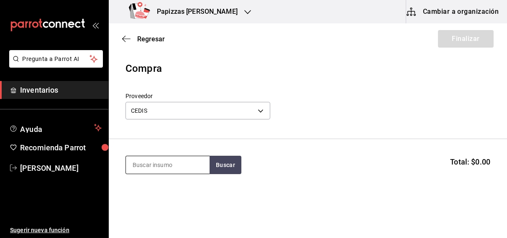
click at [177, 163] on input at bounding box center [168, 165] width 84 height 18
type input "harina"
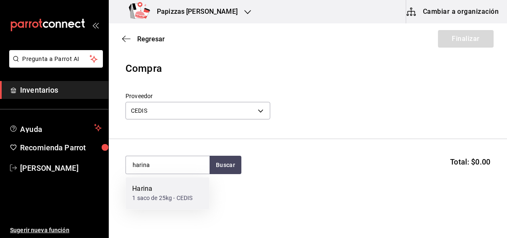
click at [158, 202] on div "1 saco de 25kg - CEDIS" at bounding box center [162, 198] width 60 height 9
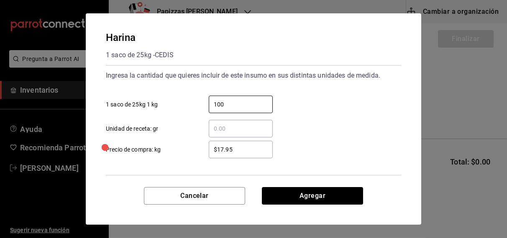
type input "100"
type input "1"
type input "$7"
type input "$17.60"
click button "Agregar" at bounding box center [312, 196] width 101 height 18
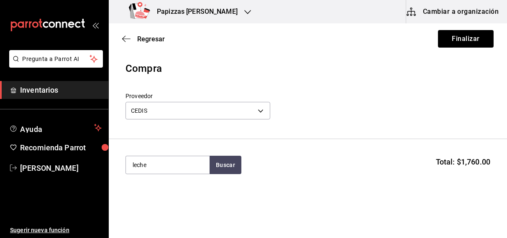
type input "leche"
click at [154, 199] on div "lt - CEDIS" at bounding box center [144, 198] width 24 height 9
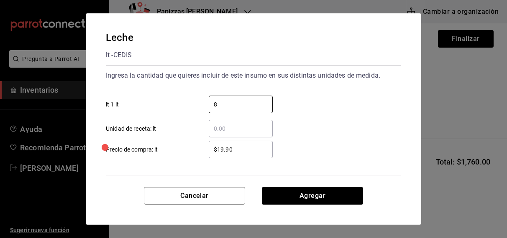
type input "8"
type input "$21.00"
click button "Agregar" at bounding box center [312, 196] width 101 height 18
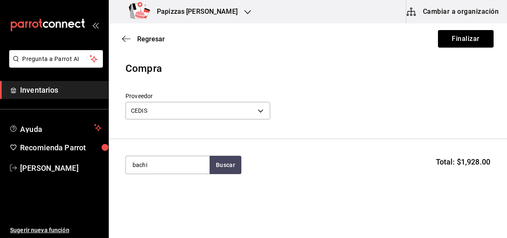
type input "bachi"
click at [154, 199] on div "gal - CEDIS" at bounding box center [146, 198] width 28 height 9
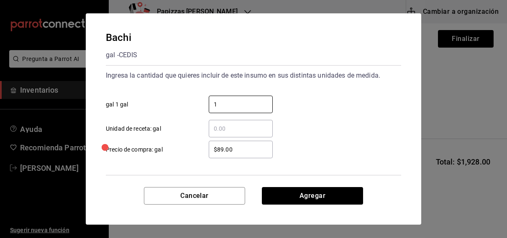
type input "1"
type input "$92.00"
click button "Agregar" at bounding box center [312, 196] width 101 height 18
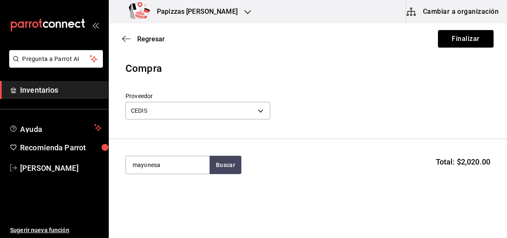
type input "mayonesa"
click at [166, 197] on div "Mayonesa gal - CEDIS" at bounding box center [167, 194] width 84 height 32
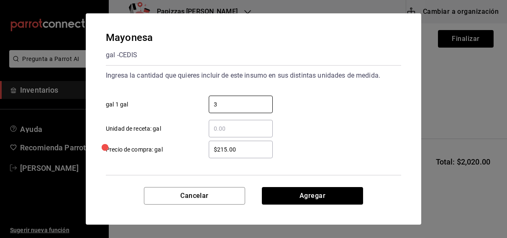
type input "3"
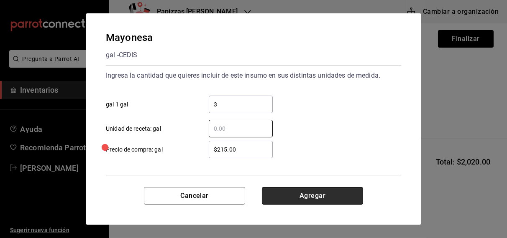
click at [322, 204] on button "Agregar" at bounding box center [312, 196] width 101 height 18
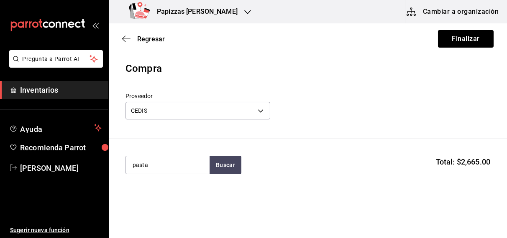
type input "pasta"
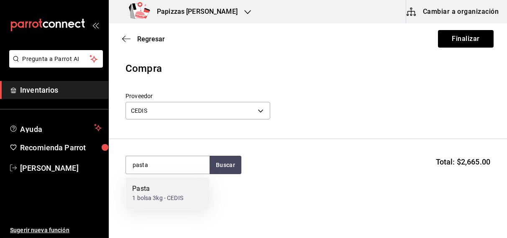
click at [167, 202] on div "1 bolsa 3kg - CEDIS" at bounding box center [157, 198] width 51 height 9
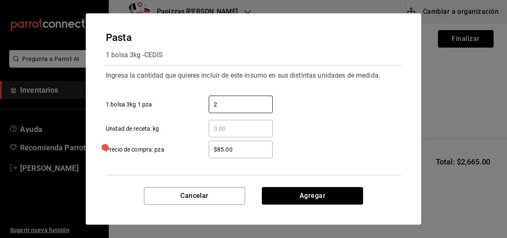
type input "2"
type input "$91.00"
click button "Agregar" at bounding box center [312, 196] width 101 height 18
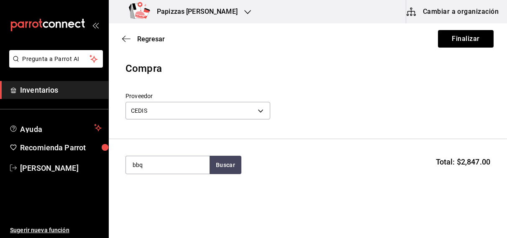
type input "bbq"
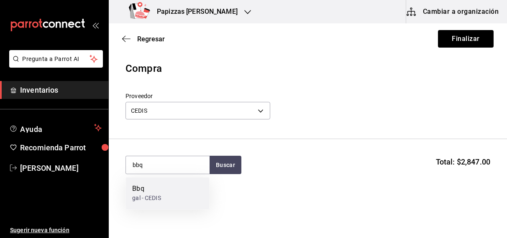
click at [137, 207] on div "Bbq gal - CEDIS" at bounding box center [167, 194] width 84 height 32
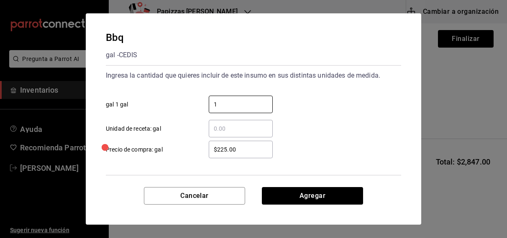
type input "1"
click button "Agregar" at bounding box center [312, 196] width 101 height 18
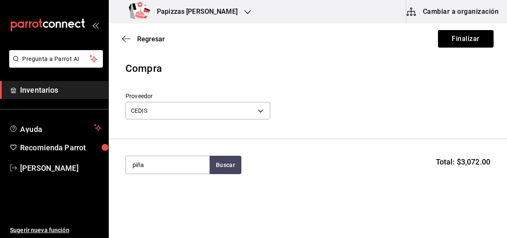
type input "piña"
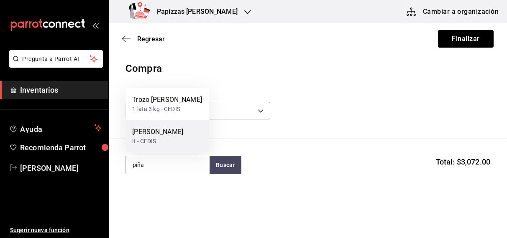
click at [151, 150] on div "[PERSON_NAME] lt - CEDIS" at bounding box center [167, 136] width 84 height 32
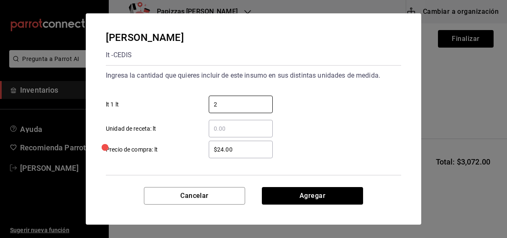
type input "2"
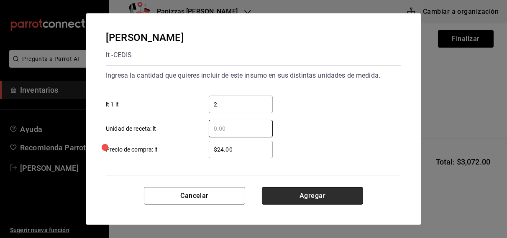
click at [331, 203] on button "Agregar" at bounding box center [312, 196] width 101 height 18
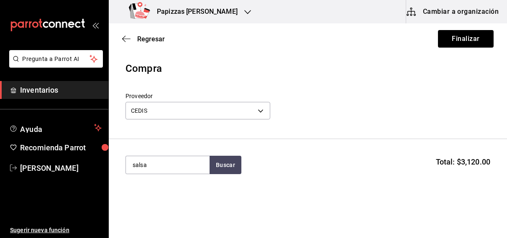
type input "salsa"
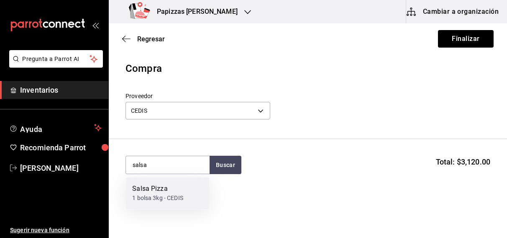
click at [166, 201] on div "1 bolsa 3kg - CEDIS" at bounding box center [157, 198] width 51 height 9
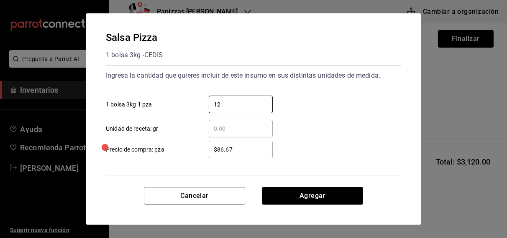
type input "12"
type input "$92.75"
click button "Agregar" at bounding box center [312, 196] width 101 height 18
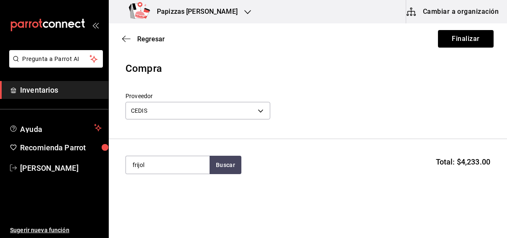
type input "frijol"
click at [150, 197] on div "pz - CEDIS" at bounding box center [145, 198] width 27 height 9
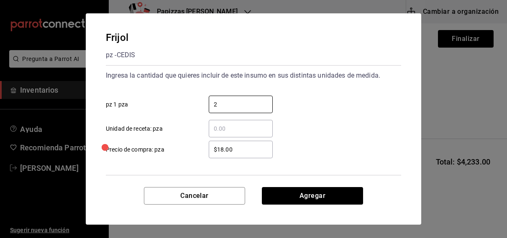
type input "2"
type input "$16"
click button "Agregar" at bounding box center [312, 196] width 101 height 18
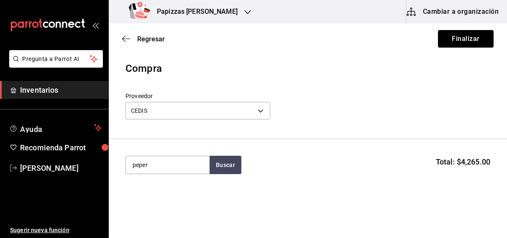
type input "peper"
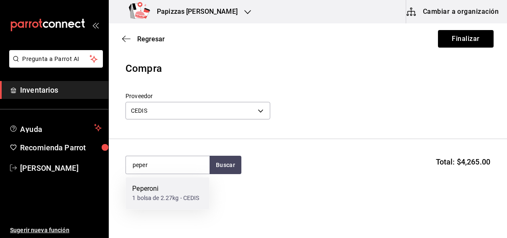
click at [173, 194] on div "Peperoni" at bounding box center [165, 189] width 67 height 10
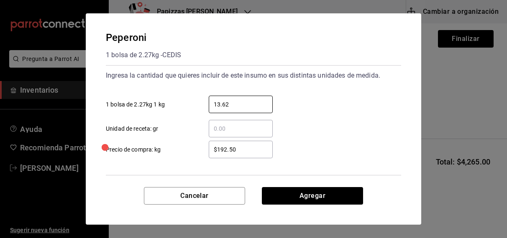
type input "13.62"
type input "$192.00"
click button "Agregar" at bounding box center [312, 196] width 101 height 18
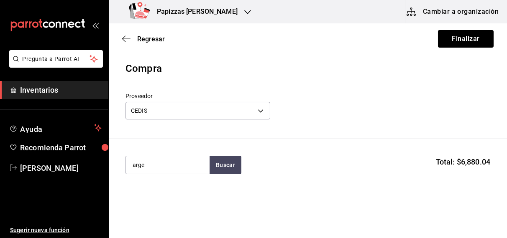
type input "arge"
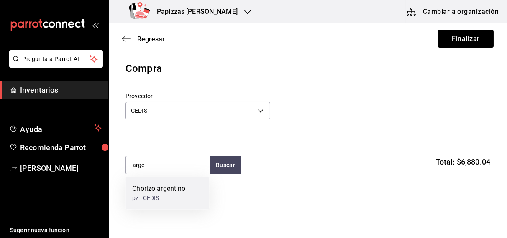
click at [161, 199] on div "pz - CEDIS" at bounding box center [158, 198] width 53 height 9
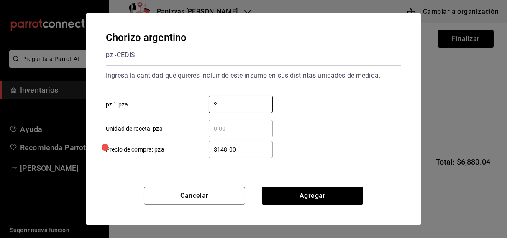
type input "2"
type input "$120.00"
click button "Agregar" at bounding box center [312, 196] width 101 height 18
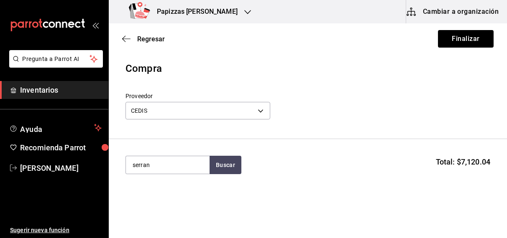
type input "serran"
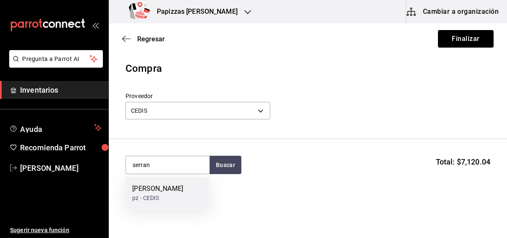
click at [161, 199] on div "pz - CEDIS" at bounding box center [157, 198] width 51 height 9
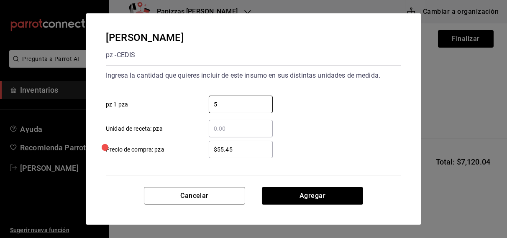
type input "5"
type input "$55.40"
click button "Agregar" at bounding box center [312, 196] width 101 height 18
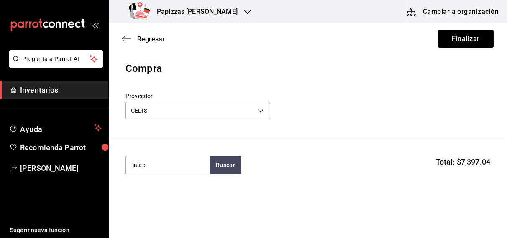
type input "jalap"
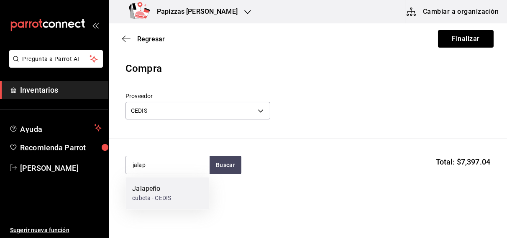
click at [156, 201] on div "cubeta - CEDIS" at bounding box center [151, 198] width 39 height 9
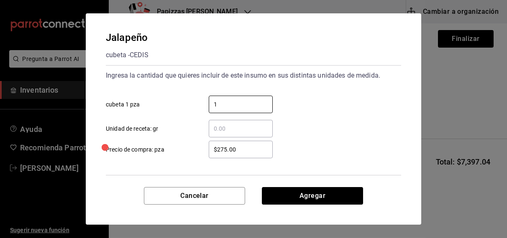
type input "1"
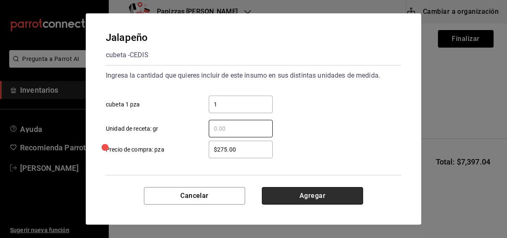
click at [320, 196] on button "Agregar" at bounding box center [312, 196] width 101 height 18
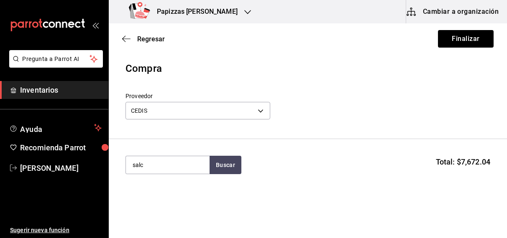
type input "salc"
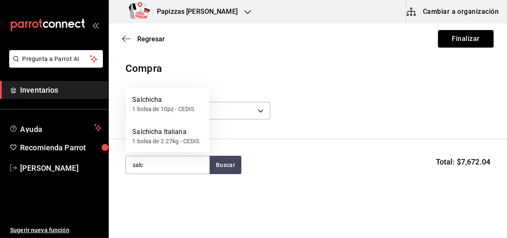
click at [168, 109] on div "1 bolsa de 10pz - CEDIS" at bounding box center [163, 109] width 62 height 9
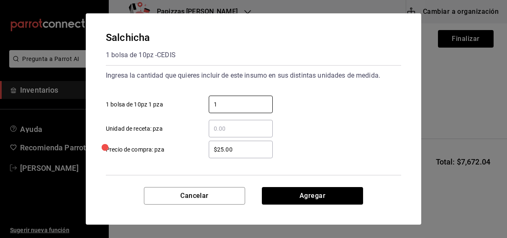
type input "1"
click at [249, 104] on input "1" at bounding box center [241, 104] width 64 height 10
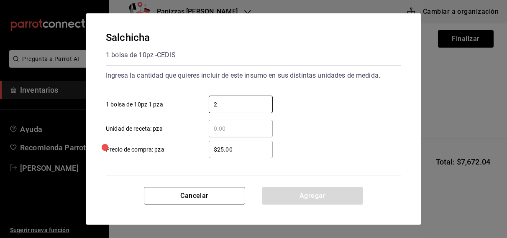
type input "2"
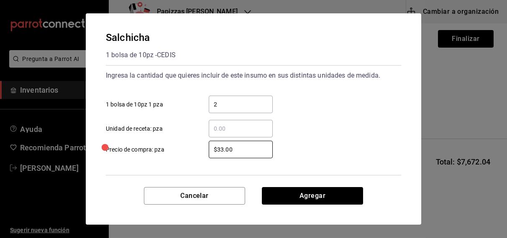
type input "$33.00"
click button "Agregar" at bounding box center [312, 196] width 101 height 18
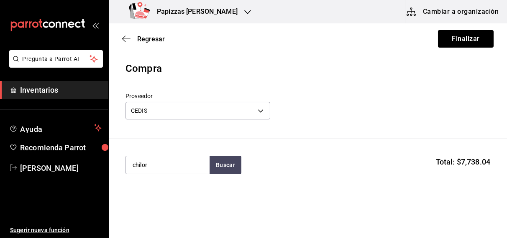
type input "chilor"
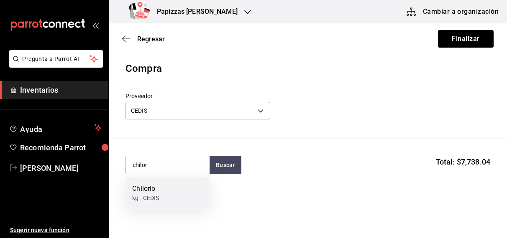
click at [160, 187] on div "Chilorio kg - CEDIS" at bounding box center [167, 194] width 84 height 32
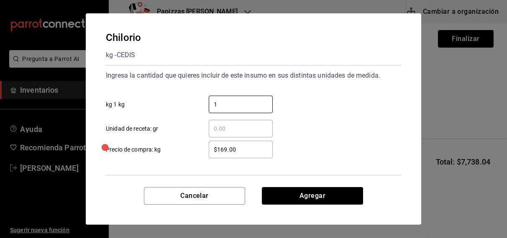
type input "1"
type input "$167.00"
click button "Agregar" at bounding box center [312, 196] width 101 height 18
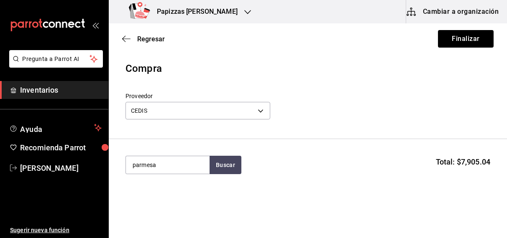
type input "parmesa"
click at [175, 190] on div "Parmesano fresco" at bounding box center [159, 189] width 55 height 10
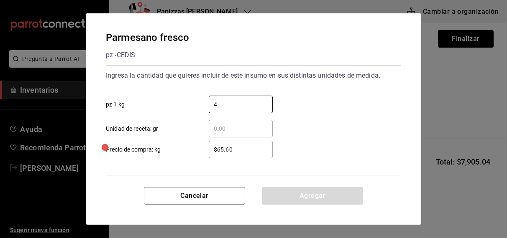
type input "4"
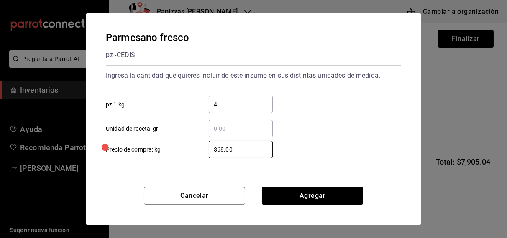
type input "$68.00"
click button "Agregar" at bounding box center [312, 196] width 101 height 18
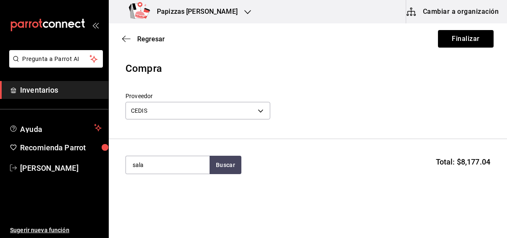
type input "sala"
click at [155, 141] on div "kg - CEDIS" at bounding box center [145, 141] width 27 height 9
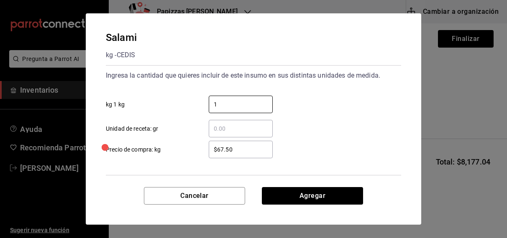
type input "1"
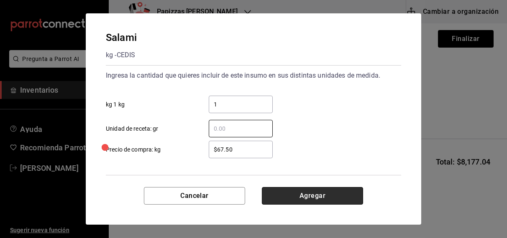
click at [329, 202] on button "Agregar" at bounding box center [312, 196] width 101 height 18
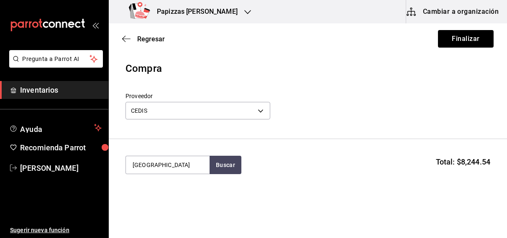
type input "[GEOGRAPHIC_DATA]"
click at [158, 195] on div "1 bolsa de 2.27kg - CEDIS" at bounding box center [165, 198] width 67 height 9
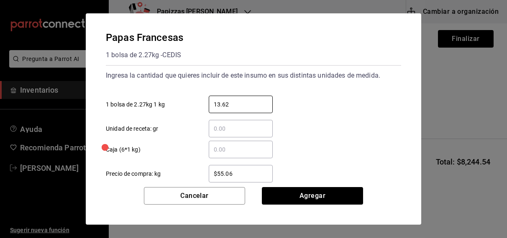
type input "13.62"
click button "Agregar" at bounding box center [312, 196] width 101 height 18
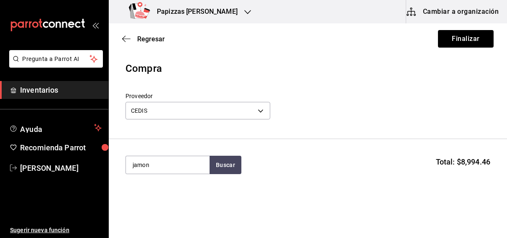
type input "jamon"
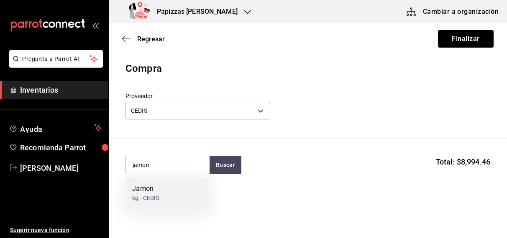
click at [158, 199] on div "kg - CEDIS" at bounding box center [145, 198] width 27 height 9
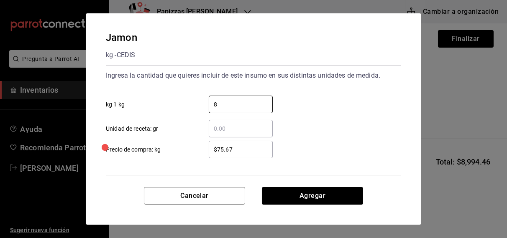
type input "8"
type input "$77.67"
click button "Agregar" at bounding box center [312, 196] width 101 height 18
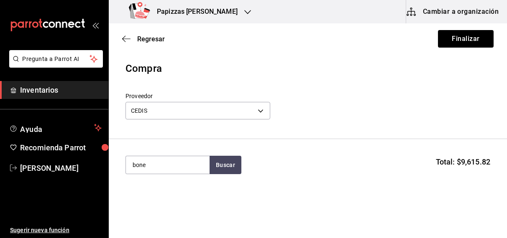
type input "bone"
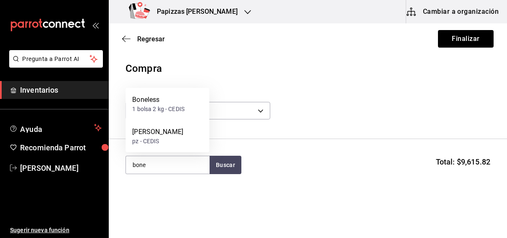
click at [169, 112] on div "1 bolsa 2 kg - CEDIS" at bounding box center [158, 109] width 52 height 9
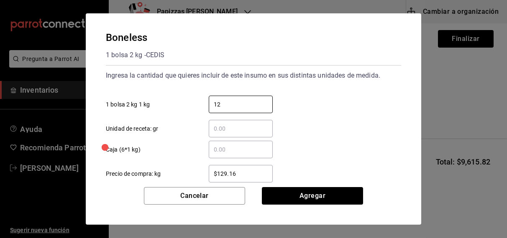
type input "12"
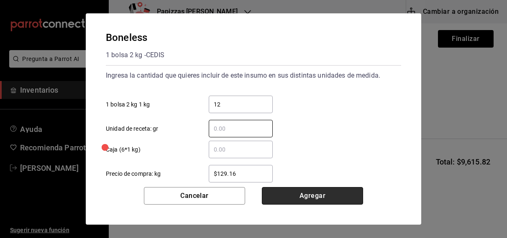
click at [321, 199] on button "Agregar" at bounding box center [312, 196] width 101 height 18
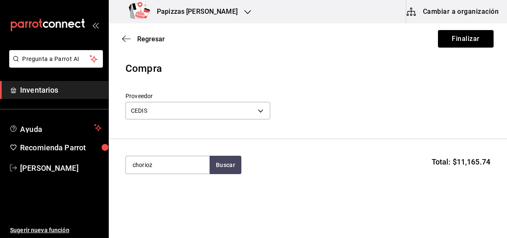
click at [156, 184] on section "chorioz Buscar Total: $11,165.74" at bounding box center [308, 165] width 398 height 52
click at [184, 166] on input "chorioz" at bounding box center [168, 165] width 84 height 18
type input "chori"
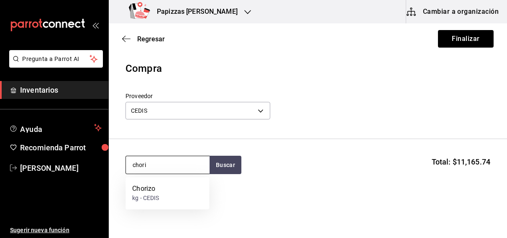
click at [158, 204] on div "Chorizo kg - CEDIS" at bounding box center [167, 194] width 84 height 32
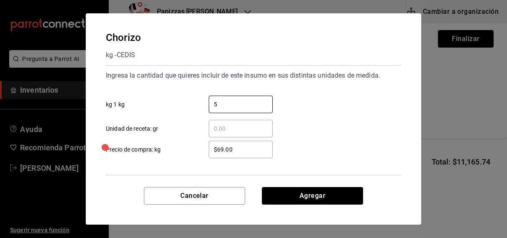
type input "5"
type input "$70.00"
click button "Agregar" at bounding box center [312, 196] width 101 height 18
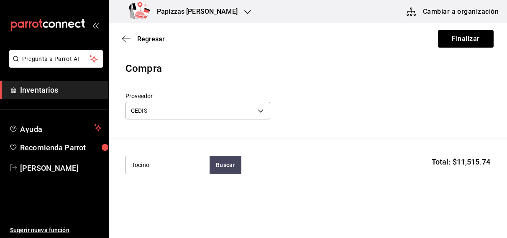
type input "tocino"
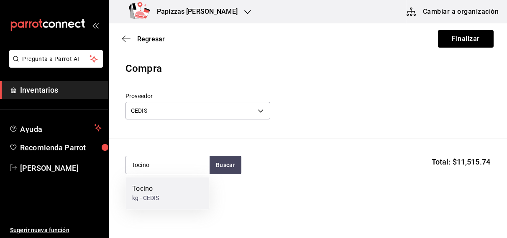
click at [153, 199] on div "kg - CEDIS" at bounding box center [145, 198] width 27 height 9
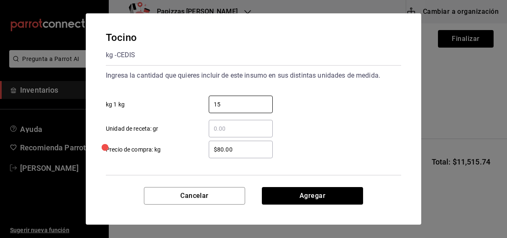
type input "15"
click button "Agregar" at bounding box center [312, 196] width 101 height 18
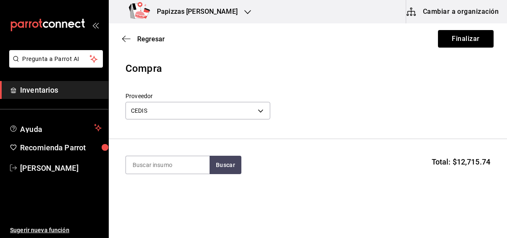
click at [163, 164] on input at bounding box center [168, 165] width 84 height 18
type input "queso"
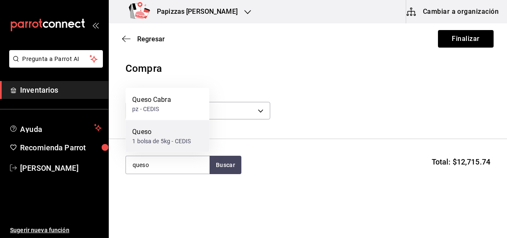
click at [150, 141] on div "1 bolsa de 5kg - CEDIS" at bounding box center [161, 141] width 59 height 9
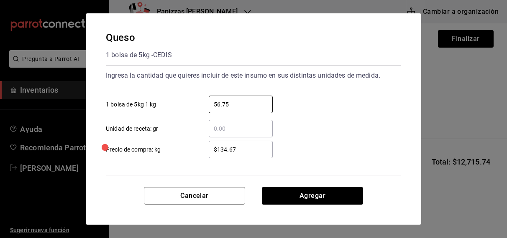
type input "56.75"
type input "$125.00"
click button "Agregar" at bounding box center [312, 196] width 101 height 18
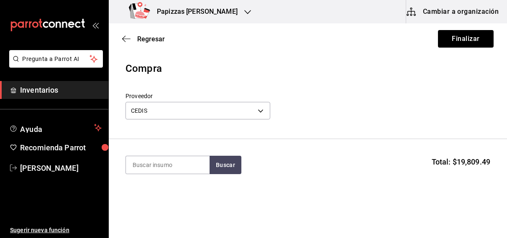
click at [477, 140] on section "Buscar Total: $19,809.49" at bounding box center [308, 165] width 398 height 52
click at [465, 38] on button "Finalizar" at bounding box center [466, 39] width 56 height 18
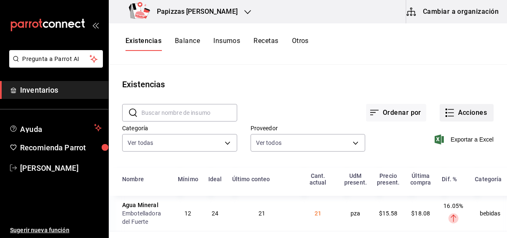
click at [467, 112] on button "Acciones" at bounding box center [466, 113] width 54 height 18
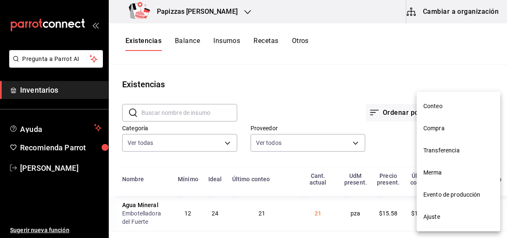
click at [354, 61] on div at bounding box center [253, 119] width 507 height 238
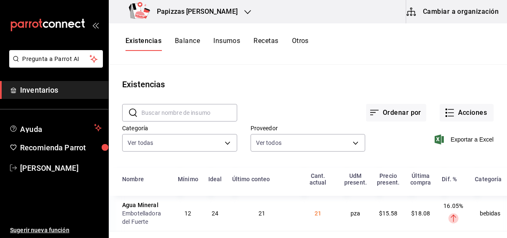
click at [197, 110] on input "text" at bounding box center [189, 113] width 96 height 17
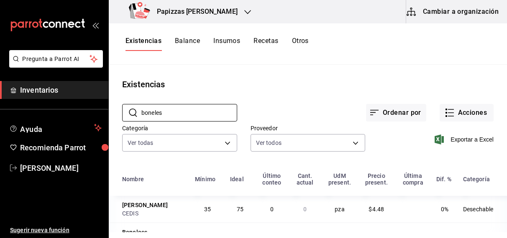
scroll to position [21, 0]
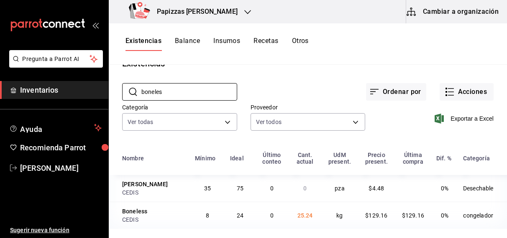
type input "boneles"
click at [302, 217] on span "25.24" at bounding box center [304, 215] width 15 height 7
click at [462, 89] on button "Acciones" at bounding box center [466, 92] width 54 height 18
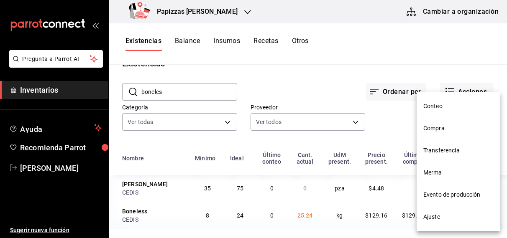
click at [446, 168] on span "Merma" at bounding box center [458, 172] width 70 height 9
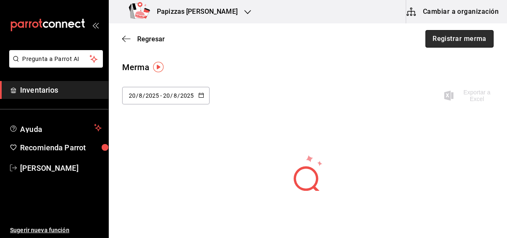
click at [471, 39] on button "Registrar merma" at bounding box center [459, 39] width 68 height 18
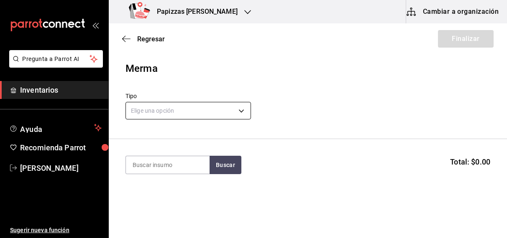
click at [219, 111] on body "Pregunta a Parrot AI Inventarios Ayuda Recomienda Parrot [PERSON_NAME] Sugerir …" at bounding box center [253, 95] width 507 height 191
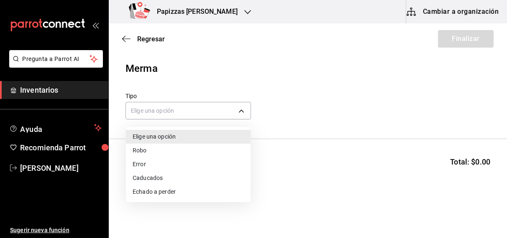
click at [165, 196] on li "Echado a perder" at bounding box center [188, 192] width 125 height 14
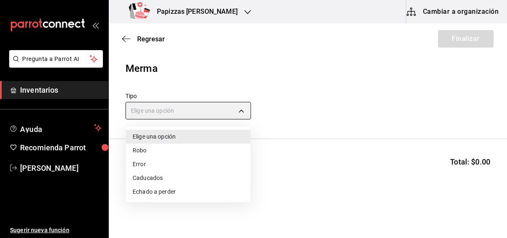
type input "SPOILED"
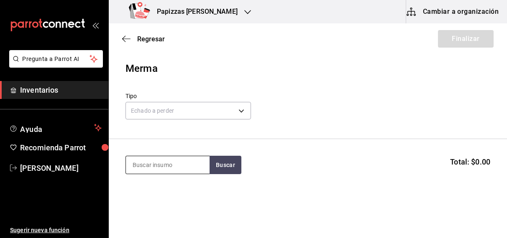
click at [173, 167] on input at bounding box center [168, 165] width 84 height 18
type input "h"
type input "aceite"
click at [163, 194] on div "Aceite 1lt" at bounding box center [166, 189] width 69 height 10
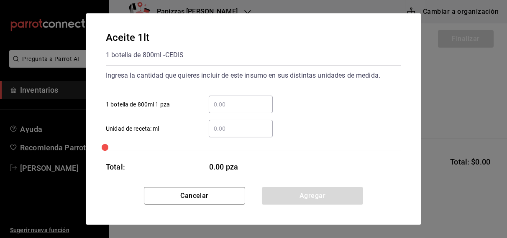
click at [247, 103] on input "​ 1 botella de 800ml 1 pza" at bounding box center [241, 104] width 64 height 10
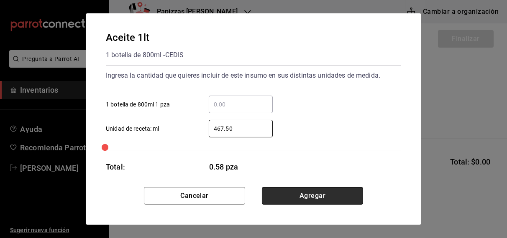
click at [311, 189] on button "Agregar" at bounding box center [312, 196] width 101 height 18
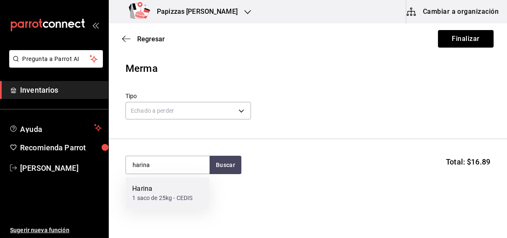
click at [157, 201] on div "1 saco de 25kg - CEDIS" at bounding box center [162, 198] width 60 height 9
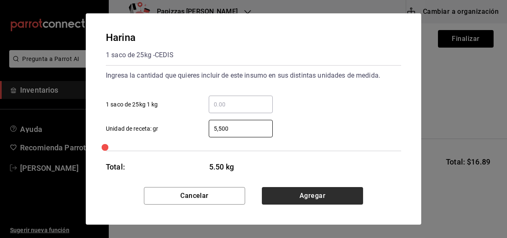
click at [316, 197] on button "Agregar" at bounding box center [312, 196] width 101 height 18
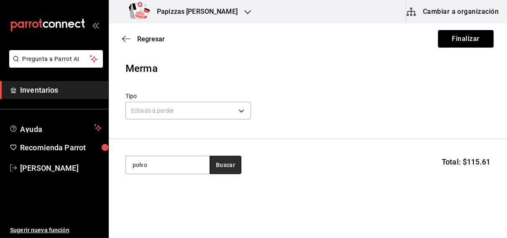
click at [235, 166] on button "Buscar" at bounding box center [225, 165] width 32 height 18
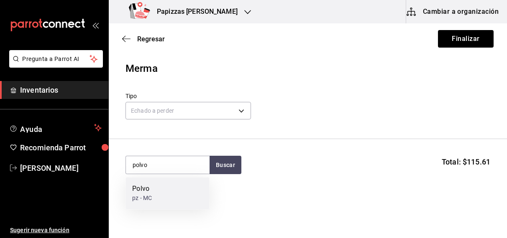
click at [158, 198] on div "Polvo pz - MC" at bounding box center [167, 194] width 84 height 32
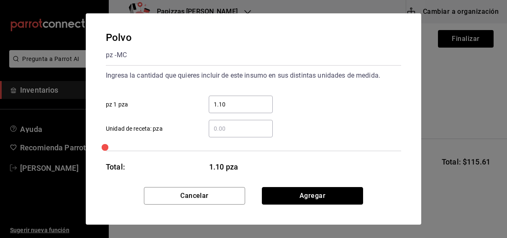
click button "Agregar" at bounding box center [312, 196] width 101 height 18
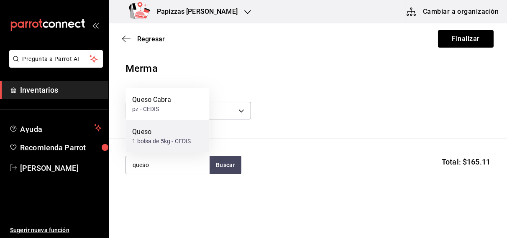
click at [165, 142] on div "1 bolsa de 5kg - CEDIS" at bounding box center [161, 141] width 59 height 9
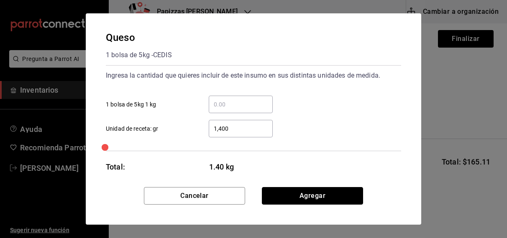
click button "Agregar" at bounding box center [312, 196] width 101 height 18
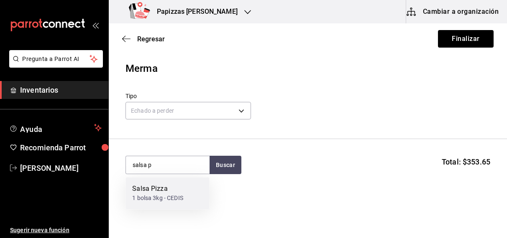
click at [171, 191] on div "Salsa Pizza" at bounding box center [157, 189] width 51 height 10
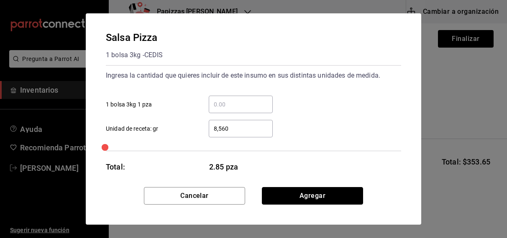
click button "Agregar" at bounding box center [312, 196] width 101 height 18
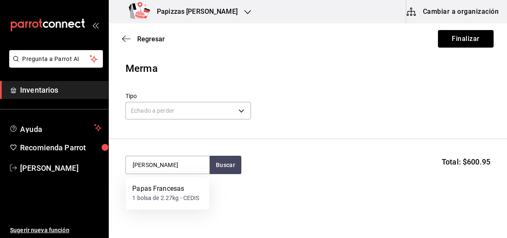
click at [176, 197] on div "1 bolsa de 2.27kg - CEDIS" at bounding box center [165, 198] width 67 height 9
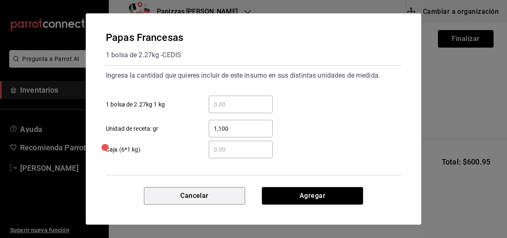
scroll to position [33, 0]
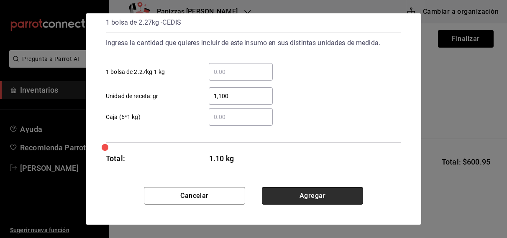
click at [302, 196] on button "Agregar" at bounding box center [312, 196] width 101 height 18
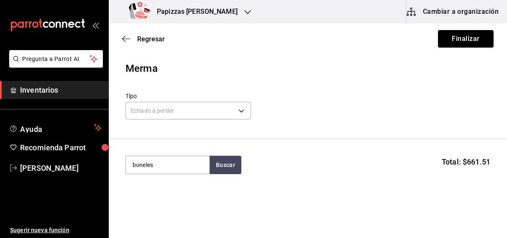
type input "boneles"
click at [231, 166] on button "Buscar" at bounding box center [225, 165] width 32 height 18
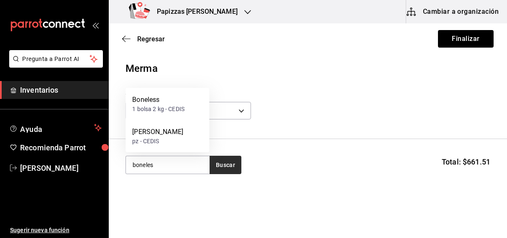
click at [166, 143] on div "pz - CEDIS" at bounding box center [157, 141] width 51 height 9
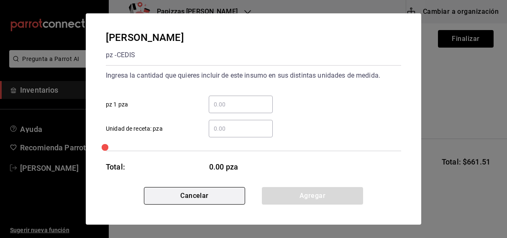
click at [206, 198] on button "Cancelar" at bounding box center [194, 196] width 101 height 18
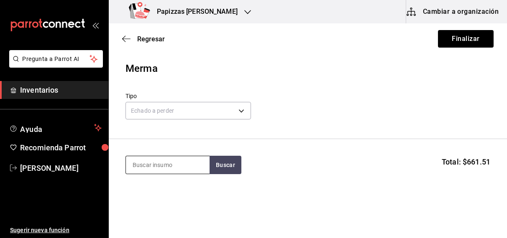
click at [188, 166] on input at bounding box center [168, 165] width 84 height 18
type input "boneles"
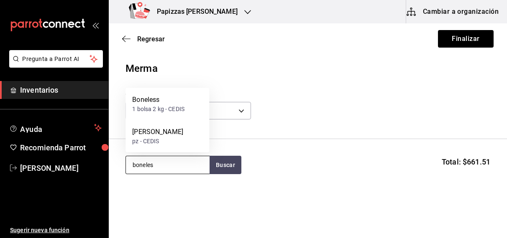
click at [170, 110] on div "1 bolsa 2 kg - CEDIS" at bounding box center [158, 109] width 52 height 9
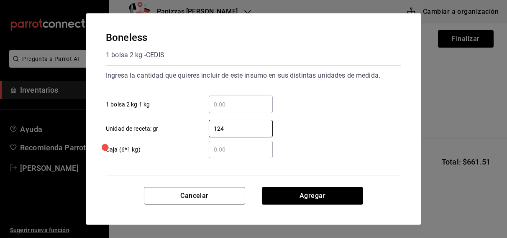
type input "1,240"
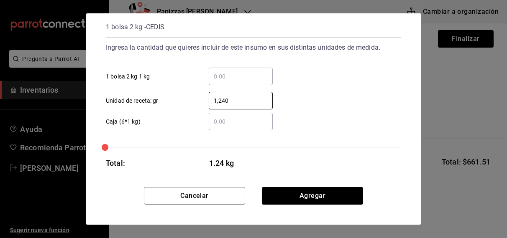
scroll to position [33, 0]
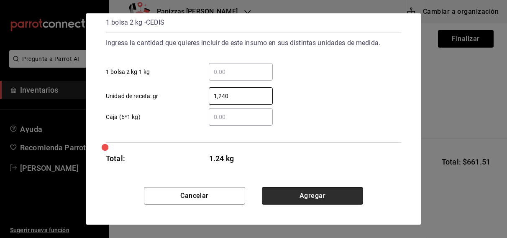
click at [299, 196] on button "Agregar" at bounding box center [312, 196] width 101 height 18
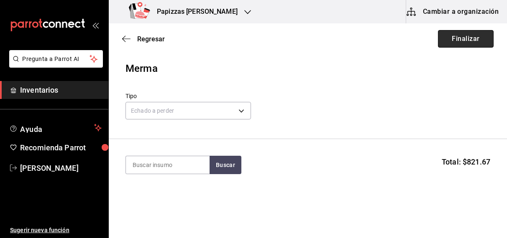
click at [465, 43] on button "Finalizar" at bounding box center [466, 39] width 56 height 18
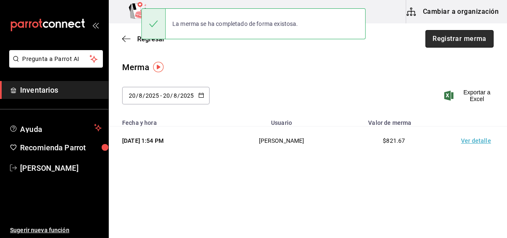
click at [469, 39] on button "Registrar merma" at bounding box center [459, 39] width 68 height 18
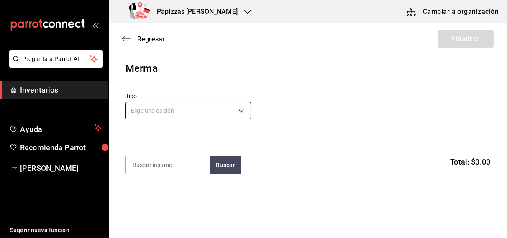
click at [216, 110] on body "Pregunta a Parrot AI Inventarios Ayuda Recomienda Parrot [PERSON_NAME] Sugerir …" at bounding box center [253, 95] width 507 height 191
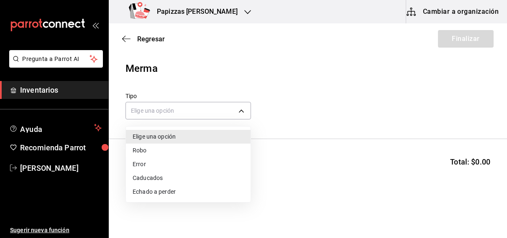
click at [154, 177] on li "Caducados" at bounding box center [188, 178] width 125 height 14
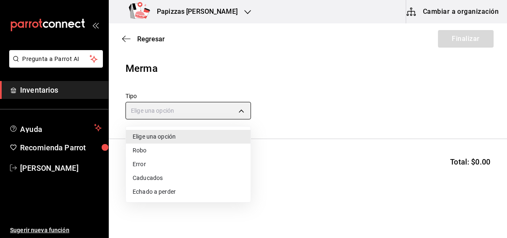
type input "EXPIRED"
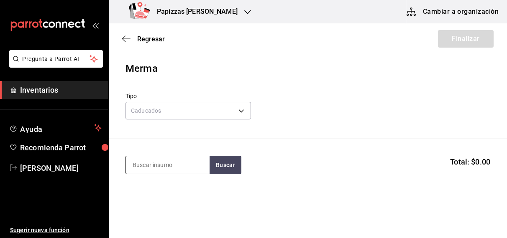
click at [169, 165] on input at bounding box center [168, 165] width 84 height 18
type input "aceite"
click at [161, 195] on div "1 botella de 800ml - CEDIS" at bounding box center [166, 198] width 69 height 9
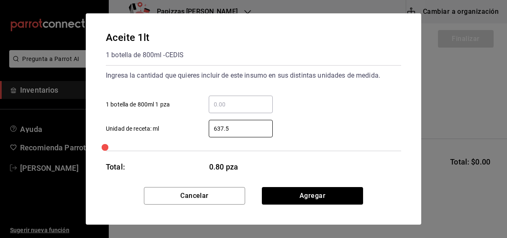
type input "637.50"
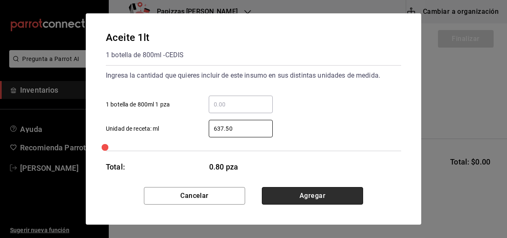
click at [296, 197] on button "Agregar" at bounding box center [312, 196] width 101 height 18
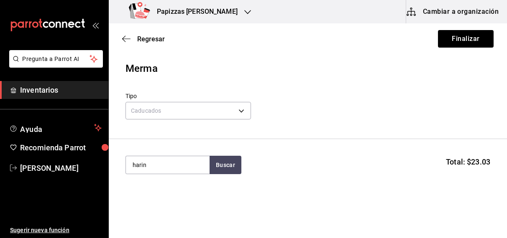
type input "harina"
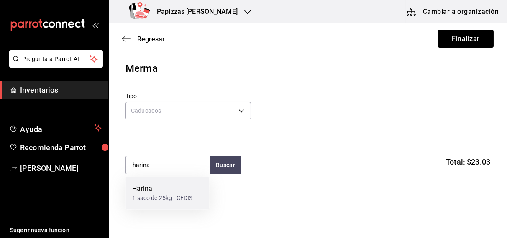
click at [169, 192] on div "Harina" at bounding box center [162, 189] width 60 height 10
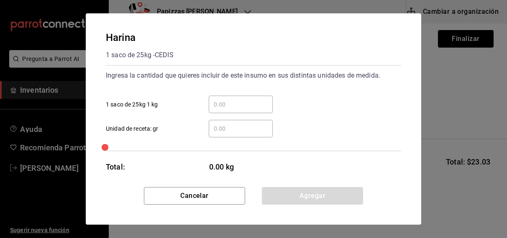
click at [233, 131] on input "​ Unidad de receta: gr" at bounding box center [241, 129] width 64 height 10
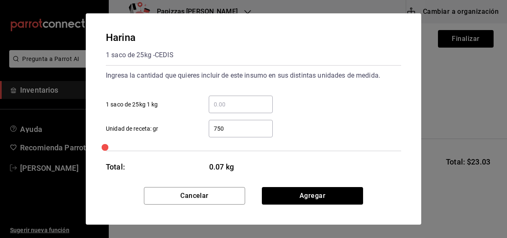
type input "7,500"
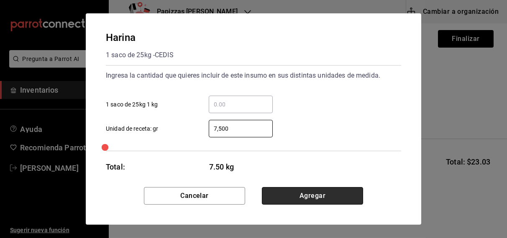
click at [320, 201] on button "Agregar" at bounding box center [312, 196] width 101 height 18
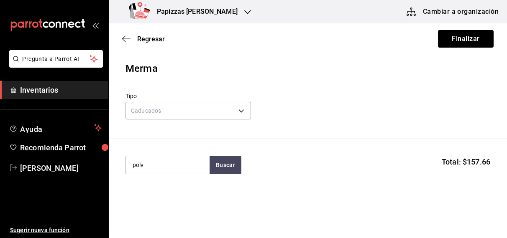
type input "polvo"
click at [148, 206] on div "Polvo pz - MC" at bounding box center [167, 194] width 84 height 32
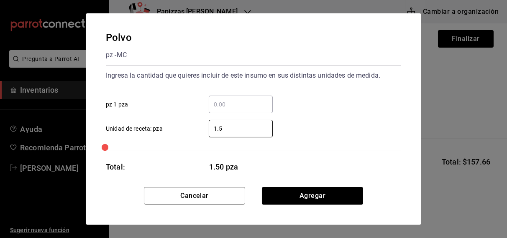
type input "1.50"
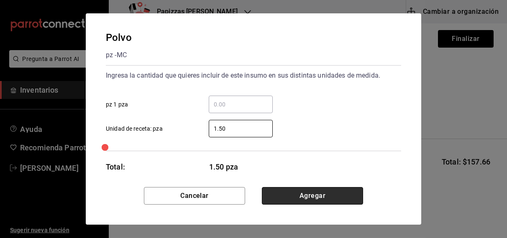
click at [316, 196] on button "Agregar" at bounding box center [312, 196] width 101 height 18
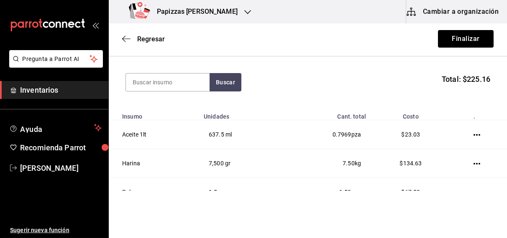
scroll to position [125, 0]
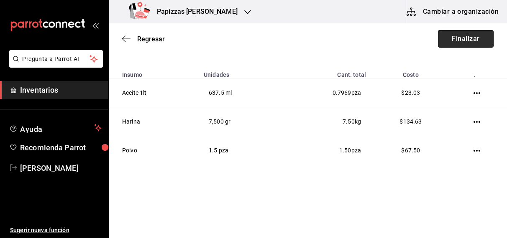
click at [467, 37] on button "Finalizar" at bounding box center [466, 39] width 56 height 18
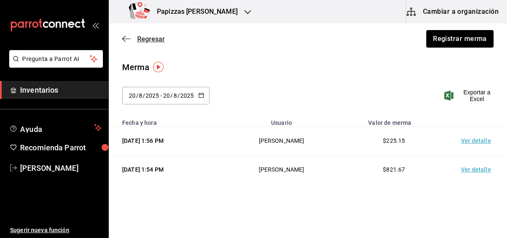
click at [146, 38] on span "Regresar" at bounding box center [151, 39] width 28 height 8
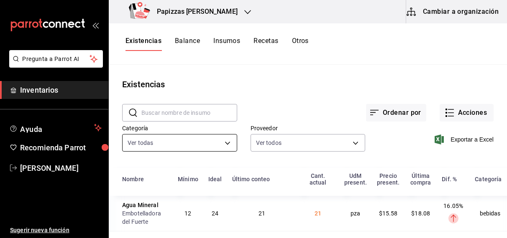
click at [183, 148] on body "Pregunta a Parrot AI Inventarios Ayuda Recomienda Parrot OBDULIA JANNETH CASTRO…" at bounding box center [253, 116] width 507 height 232
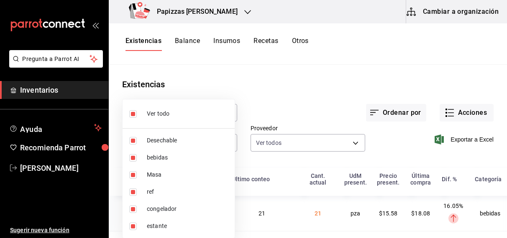
click at [217, 109] on li "Ver todo" at bounding box center [178, 114] width 112 height 22
checkbox input "false"
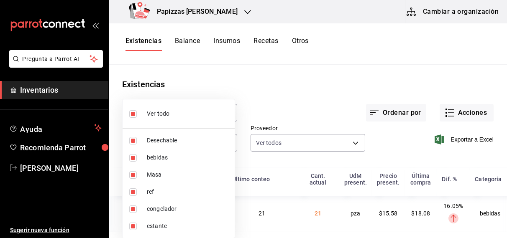
checkbox input "false"
click at [295, 85] on div at bounding box center [253, 119] width 507 height 238
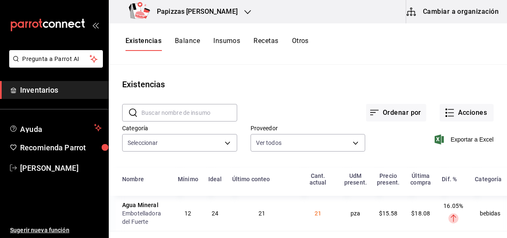
click at [188, 114] on input "text" at bounding box center [189, 113] width 96 height 17
click at [317, 99] on div "Ordenar por Acciones" at bounding box center [365, 106] width 256 height 31
click at [174, 147] on body "Pregunta a Parrot AI Inventarios Ayuda Recomienda Parrot OBDULIA JANNETH CASTRO…" at bounding box center [253, 116] width 507 height 232
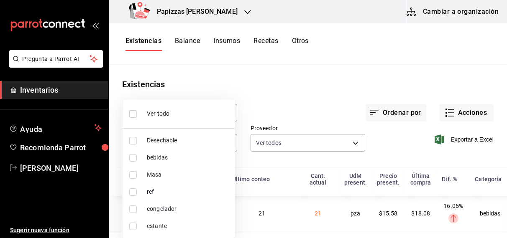
click at [133, 115] on input "checkbox" at bounding box center [133, 114] width 8 height 8
checkbox input "true"
type input "fd04a9cd-a7e0-4706-9ed7-cb901d985c72,959cd0bc-59ff-44a1-961f-f7eedc3cbf2c,4435d…"
checkbox input "true"
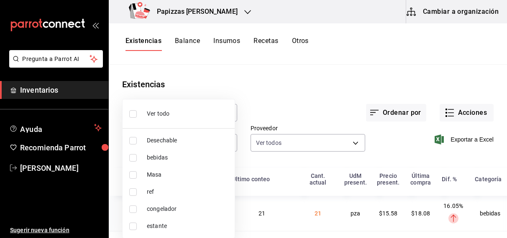
checkbox input "true"
click at [354, 87] on div at bounding box center [253, 119] width 507 height 238
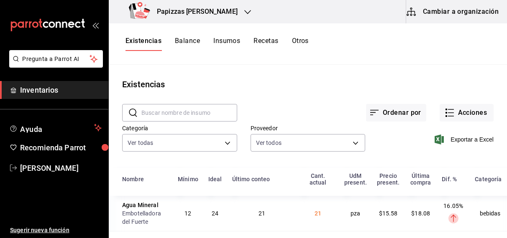
click at [212, 113] on input "text" at bounding box center [189, 113] width 96 height 17
drag, startPoint x: 212, startPoint y: 113, endPoint x: 146, endPoint y: 38, distance: 99.8
click at [146, 38] on button "Existencias" at bounding box center [143, 44] width 36 height 14
click at [179, 116] on input "text" at bounding box center [189, 113] width 96 height 17
type input "h"
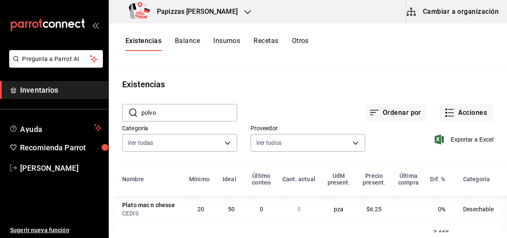
click at [211, 111] on input "polvo" at bounding box center [189, 113] width 96 height 17
type input "p"
type input "polvo"
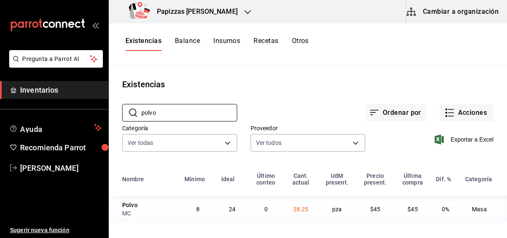
click at [337, 78] on div "Existencias" at bounding box center [308, 84] width 398 height 13
